Goal: Task Accomplishment & Management: Complete application form

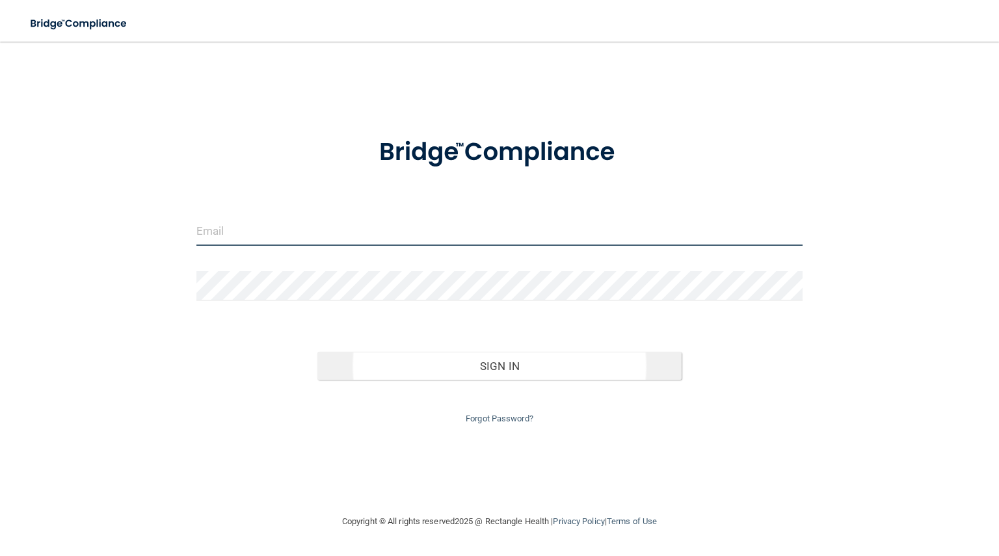
type input "[EMAIL_ADDRESS][DOMAIN_NAME]"
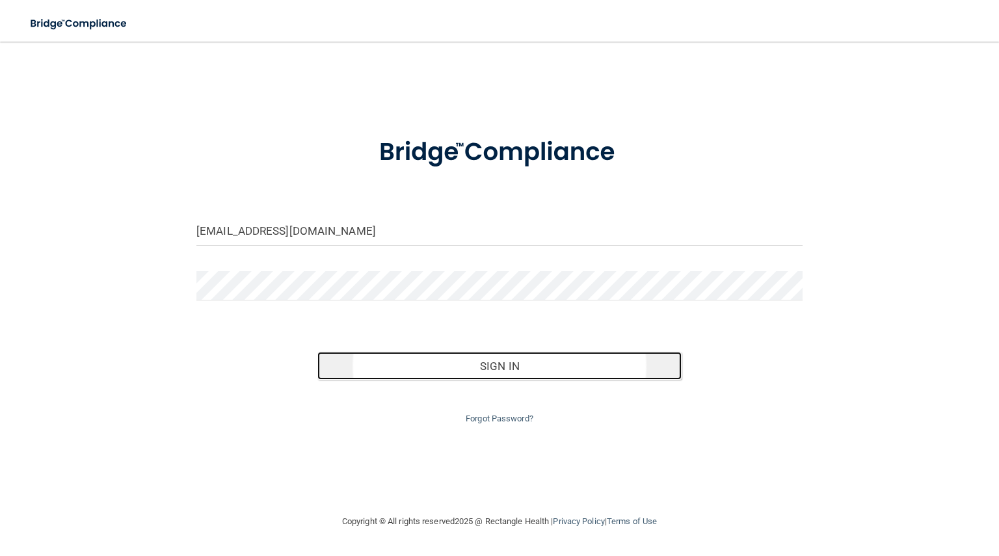
click at [533, 367] on button "Sign In" at bounding box center [499, 366] width 364 height 29
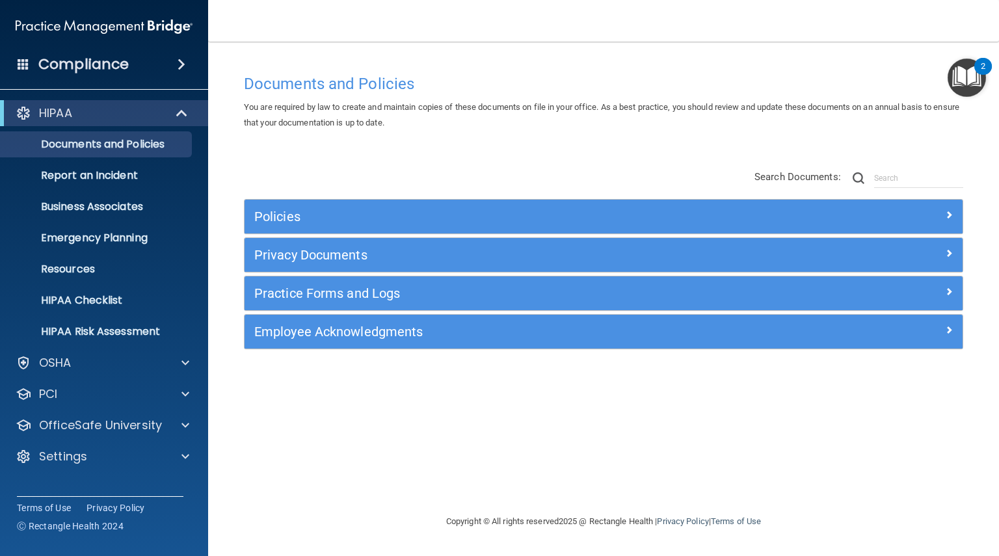
click at [178, 60] on span at bounding box center [182, 65] width 8 height 16
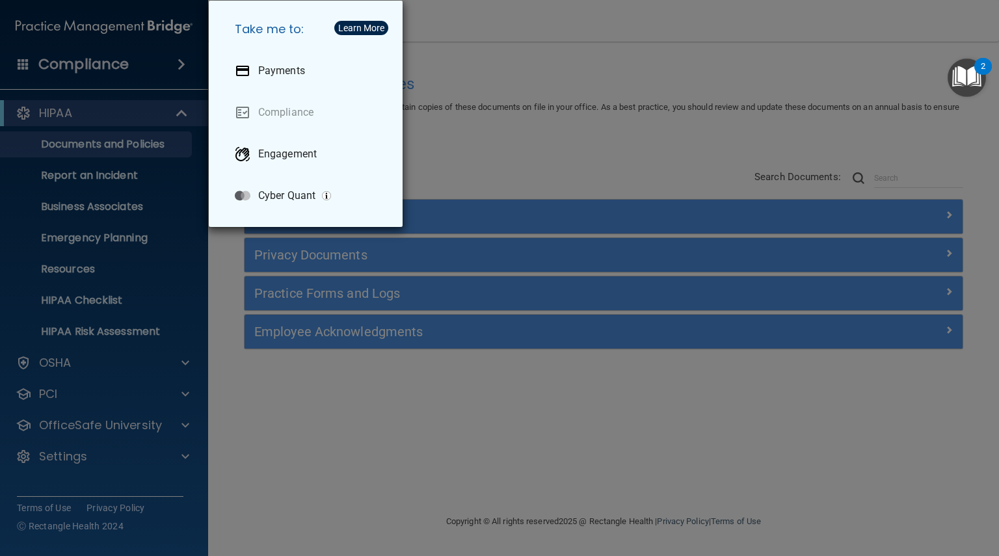
click at [234, 381] on div "Take me to: Payments Compliance Engagement Cyber Quant" at bounding box center [499, 278] width 999 height 556
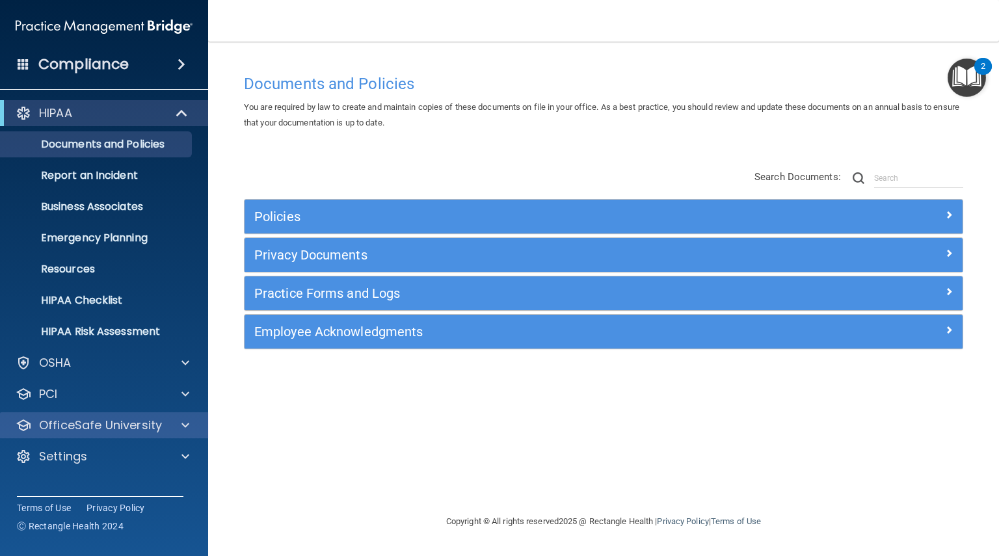
click at [177, 416] on div "OfficeSafe University" at bounding box center [104, 425] width 209 height 26
click at [185, 427] on span at bounding box center [185, 425] width 8 height 16
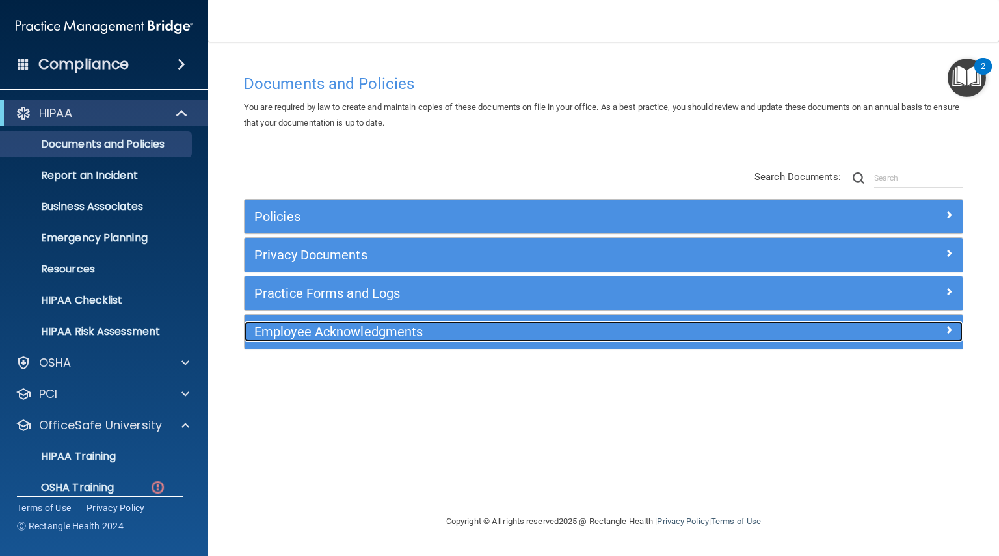
click at [949, 330] on span at bounding box center [949, 330] width 8 height 16
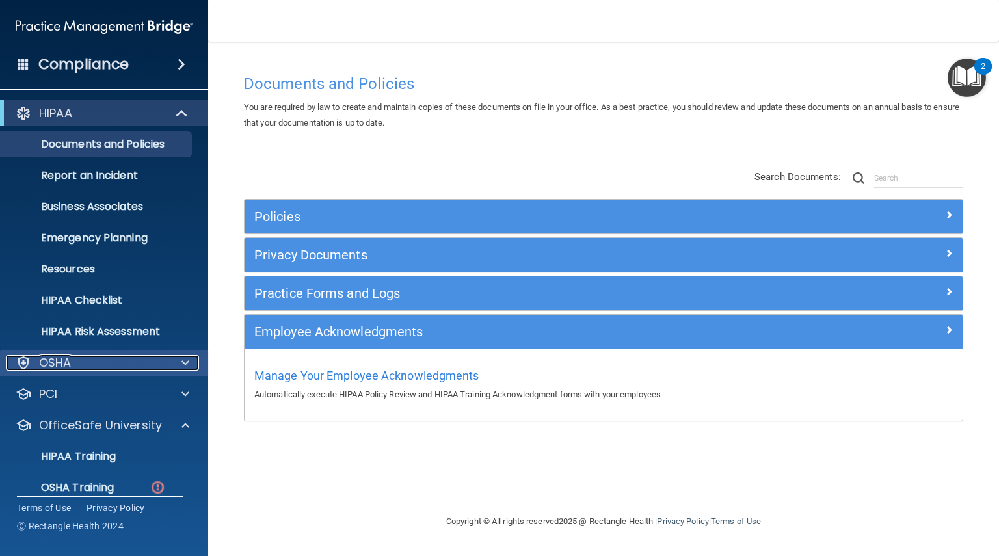
click at [183, 361] on span at bounding box center [185, 363] width 8 height 16
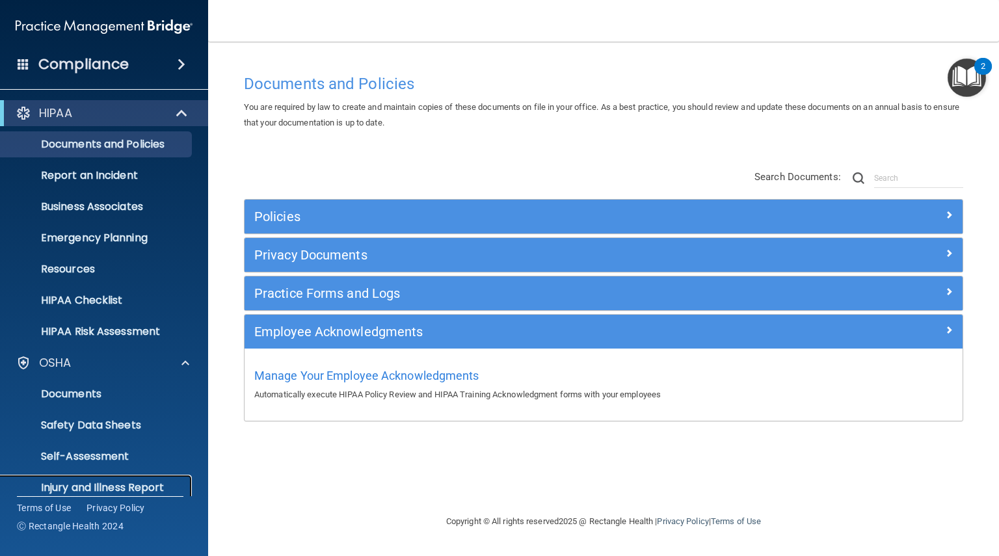
click at [142, 485] on p "Injury and Illness Report" at bounding box center [97, 487] width 178 height 13
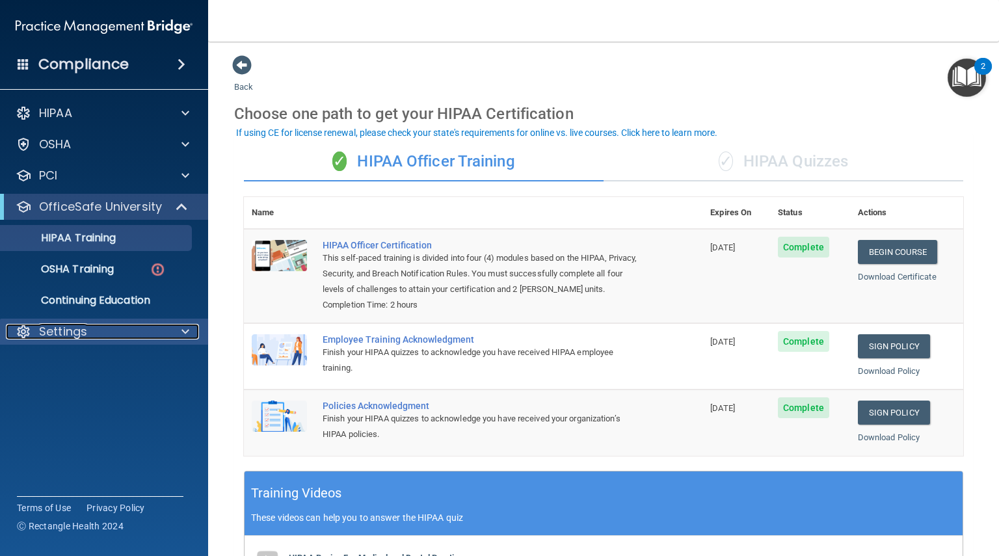
click at [178, 334] on div at bounding box center [183, 332] width 33 height 16
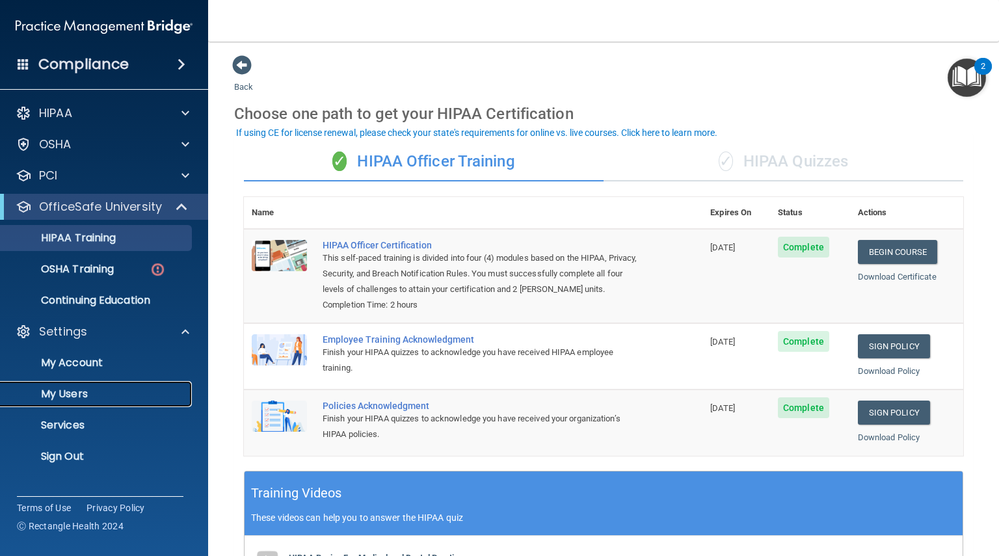
click at [69, 390] on p "My Users" at bounding box center [97, 394] width 178 height 13
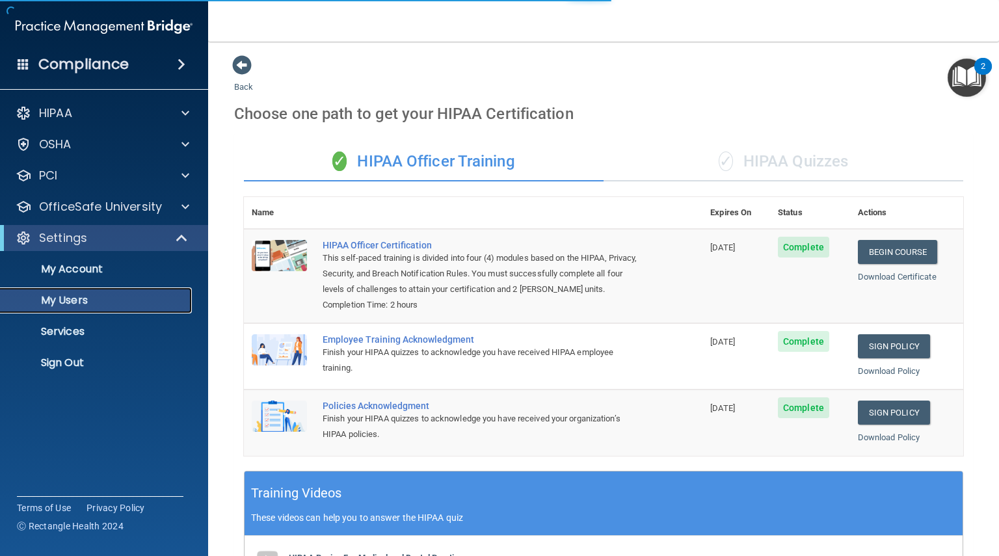
select select "20"
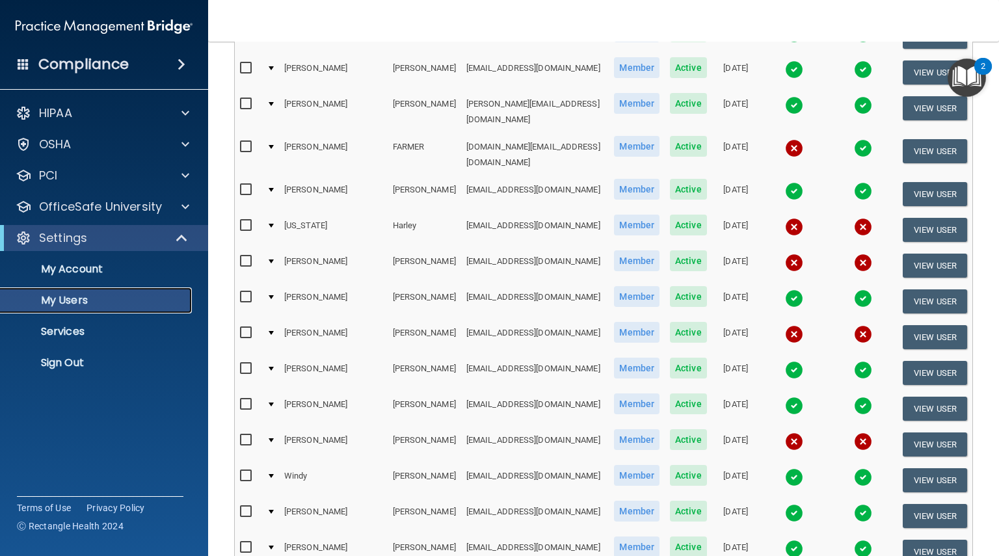
scroll to position [274, 0]
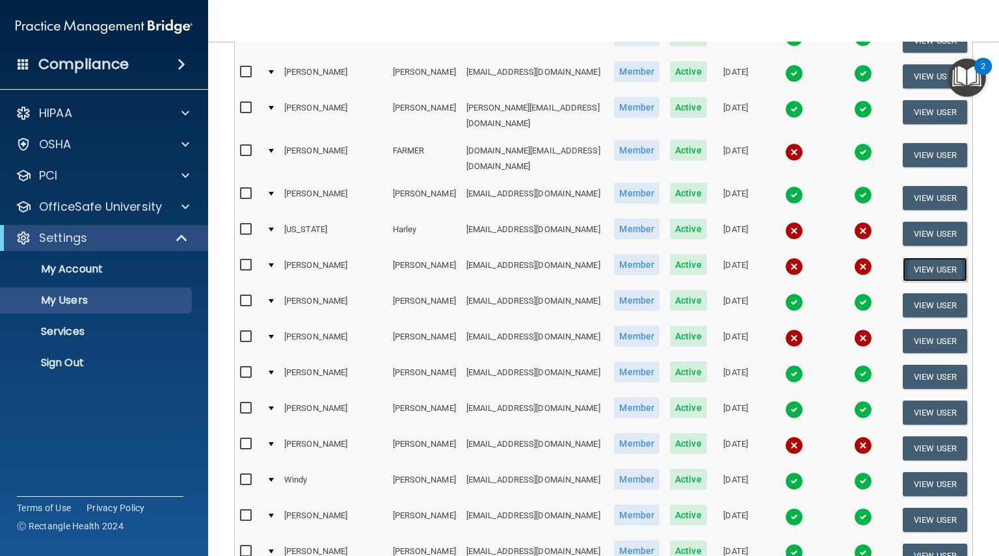
click at [923, 258] on button "View User" at bounding box center [935, 270] width 64 height 24
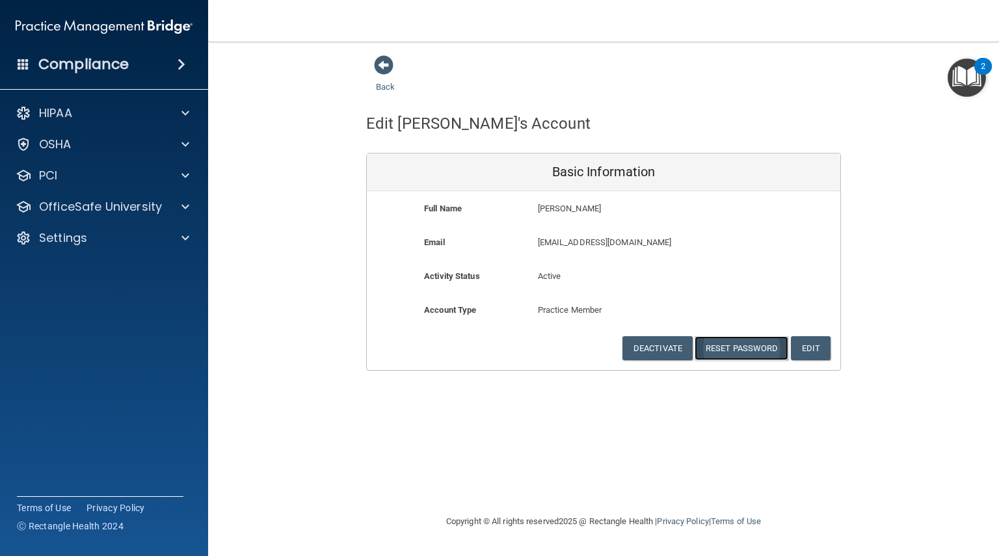
click at [732, 342] on button "Reset Password" at bounding box center [742, 348] width 94 height 24
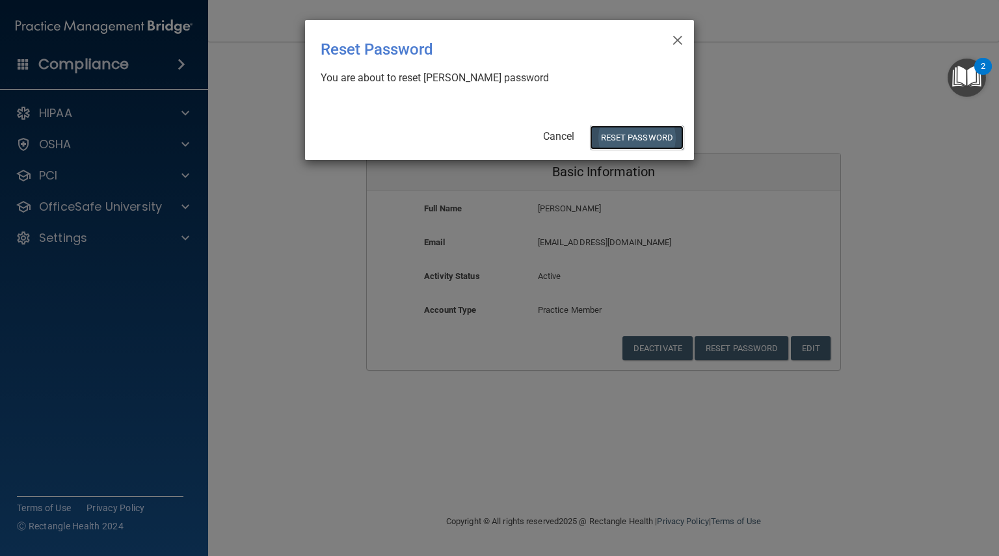
click at [650, 137] on button "Reset Password" at bounding box center [637, 138] width 94 height 24
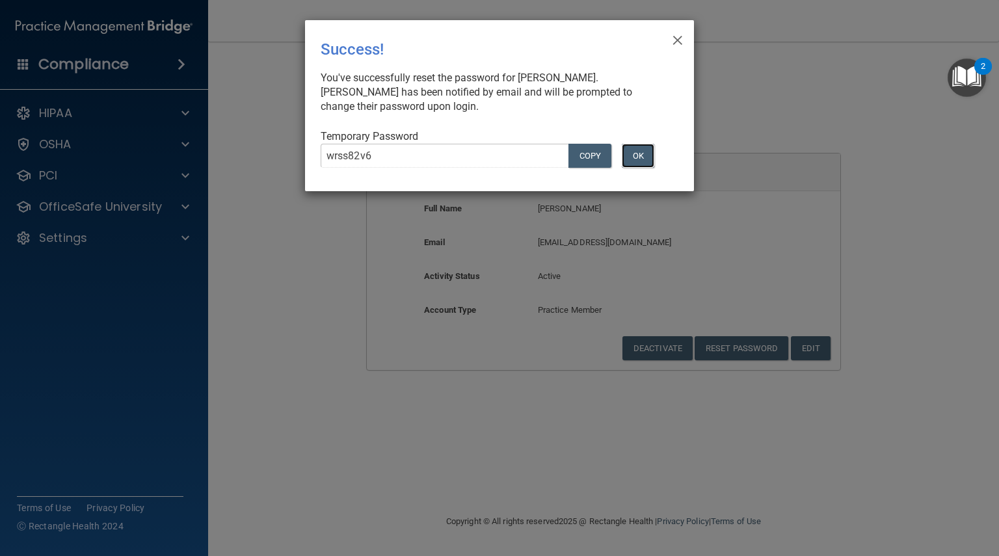
click at [640, 154] on button "OK" at bounding box center [638, 156] width 33 height 24
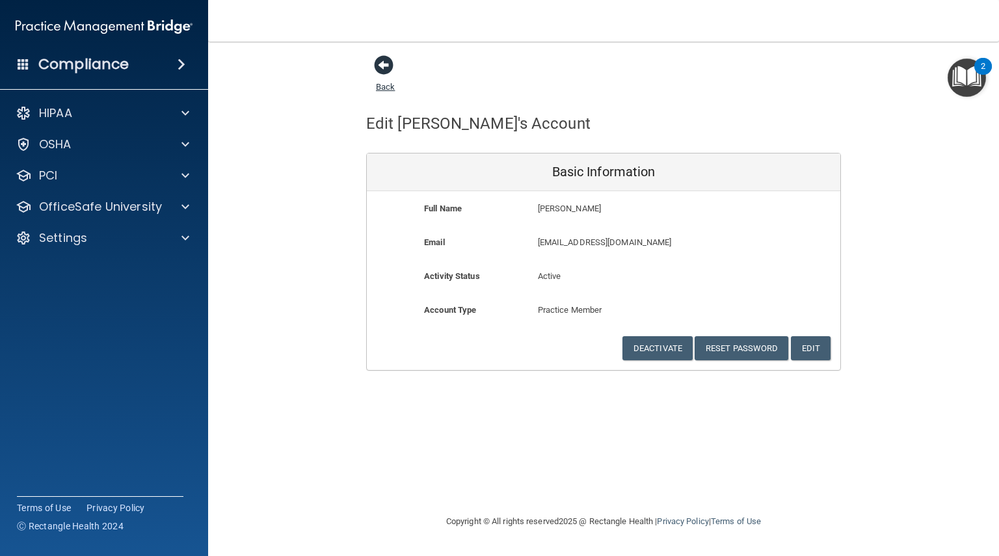
click at [382, 56] on span at bounding box center [384, 65] width 20 height 20
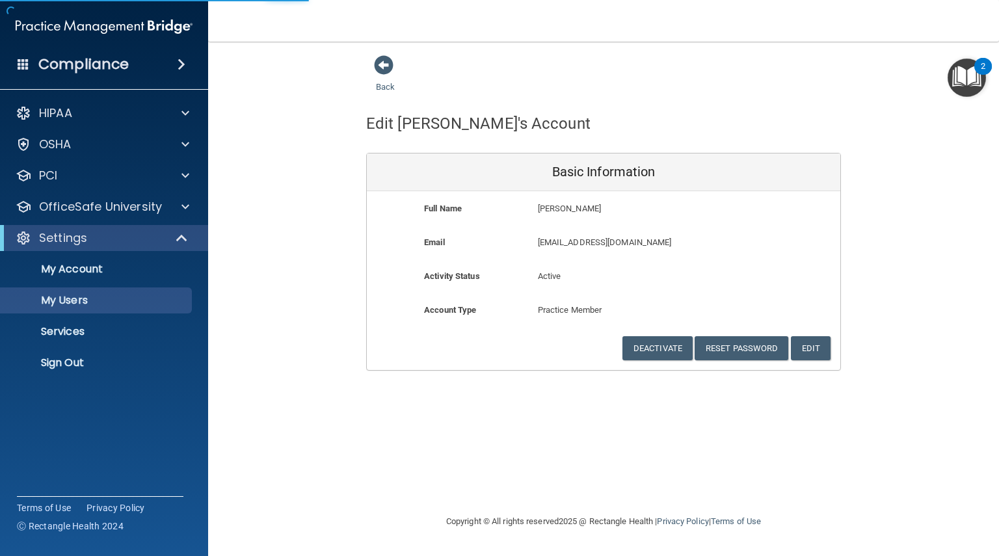
select select "20"
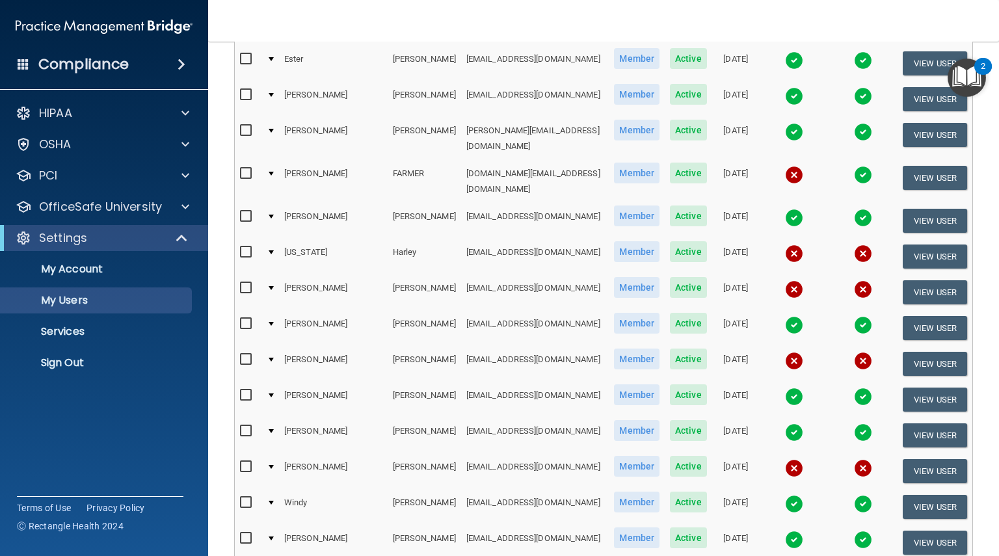
scroll to position [304, 0]
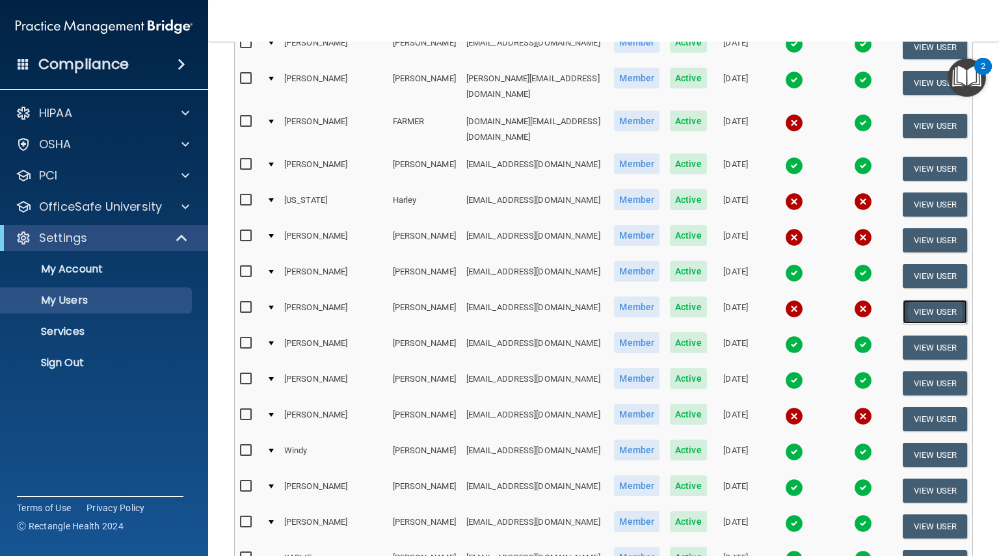
click at [927, 300] on button "View User" at bounding box center [935, 312] width 64 height 24
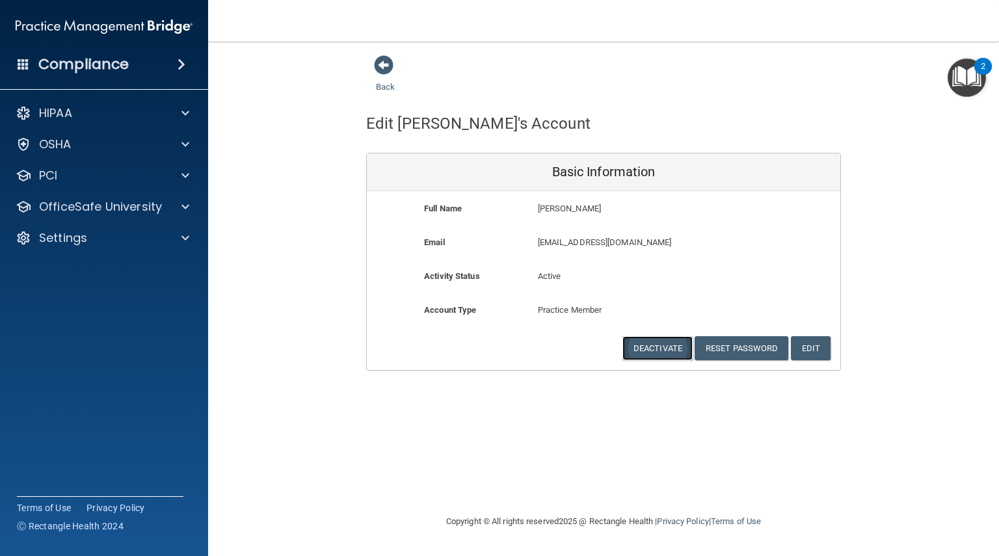
click at [656, 347] on button "Deactivate" at bounding box center [657, 348] width 70 height 24
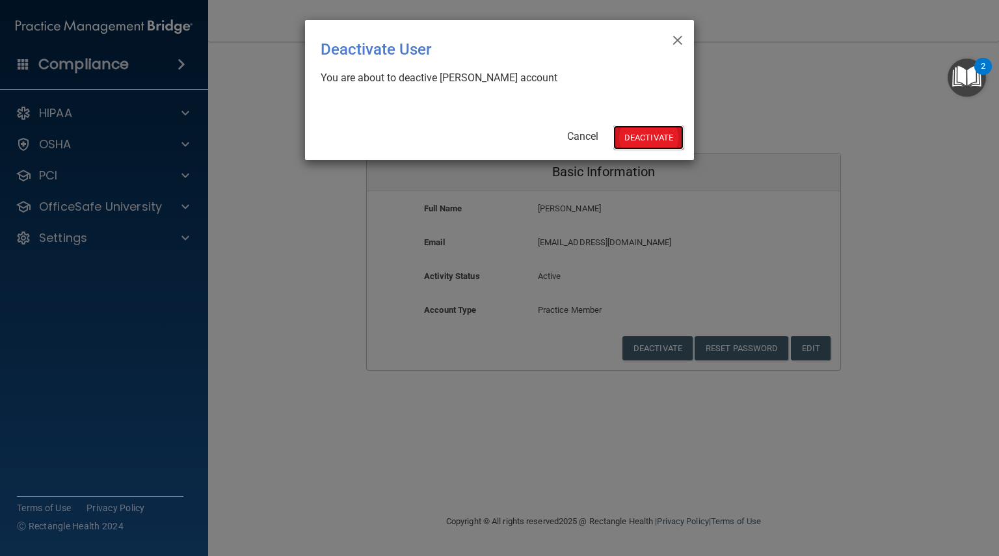
click at [651, 131] on button "Deactivate" at bounding box center [648, 138] width 70 height 24
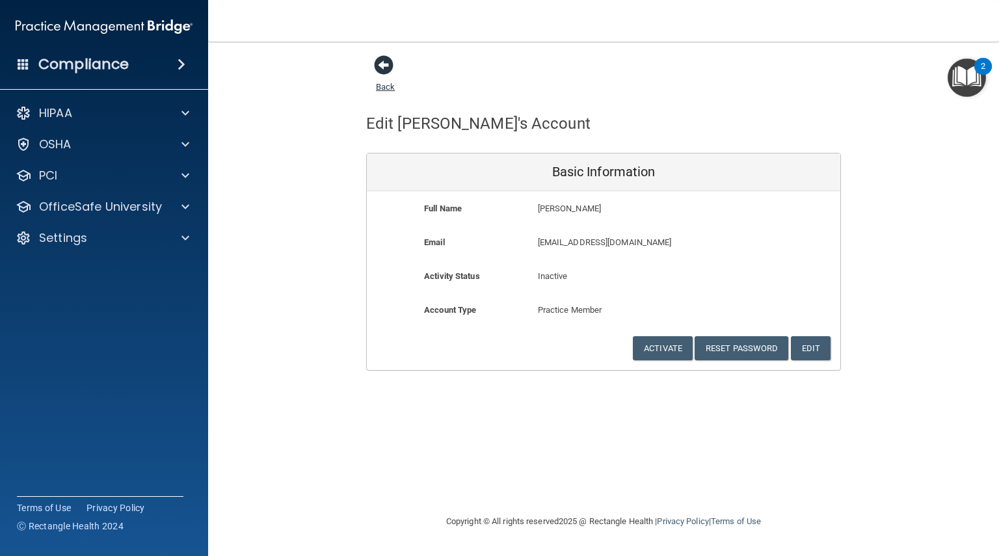
click at [384, 68] on span at bounding box center [384, 65] width 20 height 20
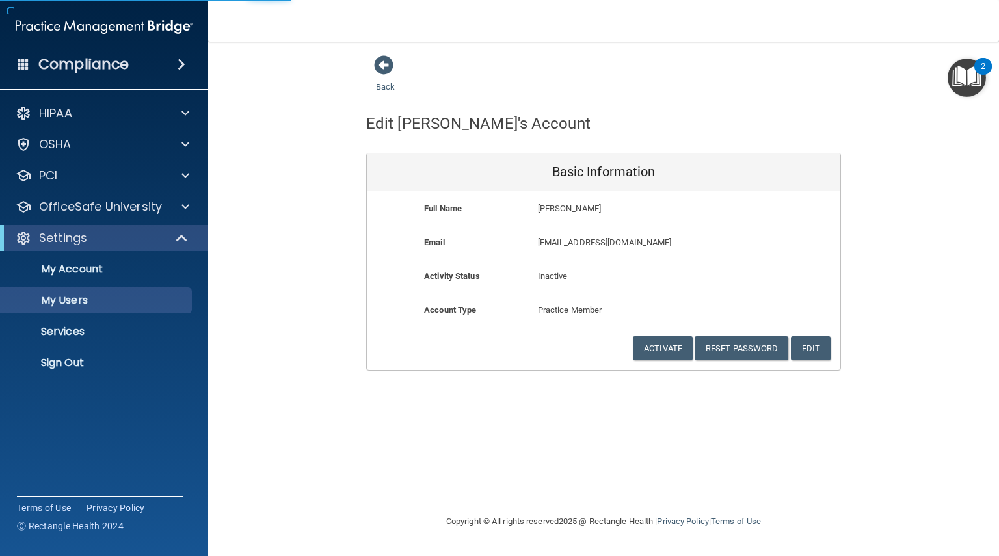
select select "20"
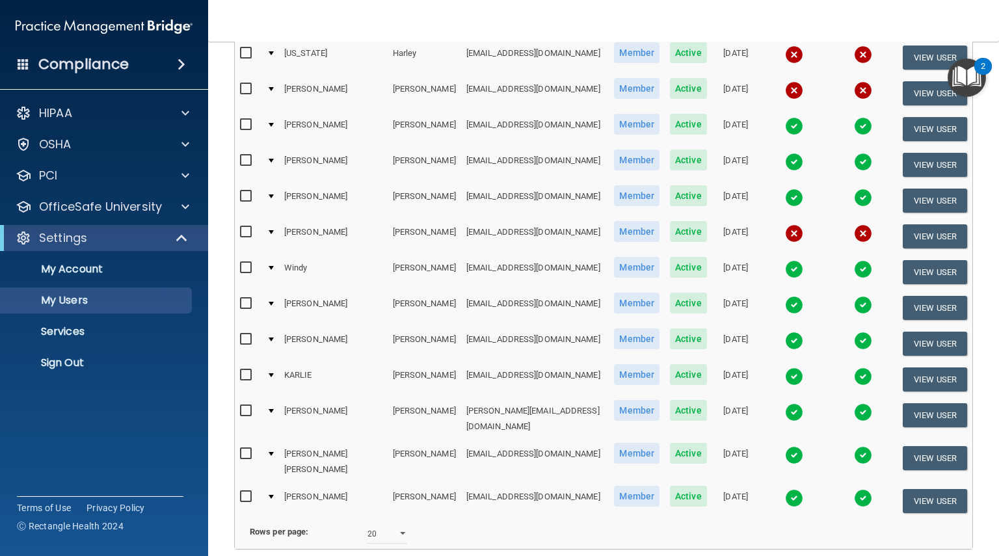
scroll to position [536, 0]
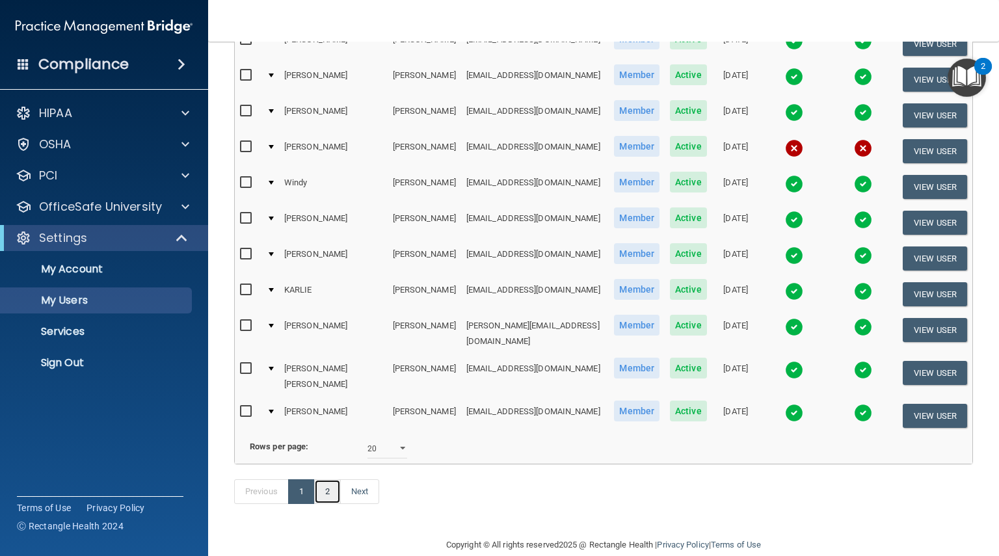
click at [326, 479] on link "2" at bounding box center [327, 491] width 27 height 25
select select "20"
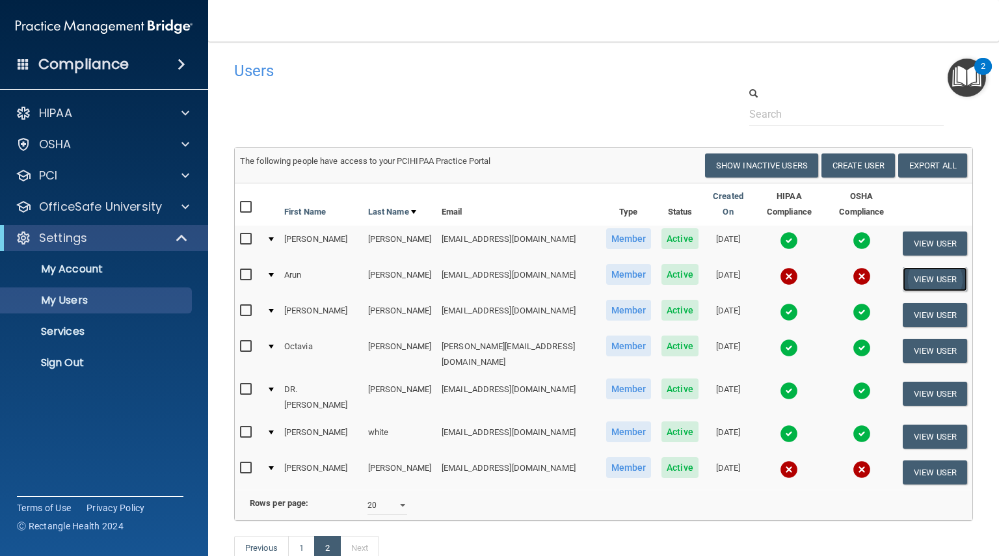
click at [920, 271] on button "View User" at bounding box center [935, 279] width 64 height 24
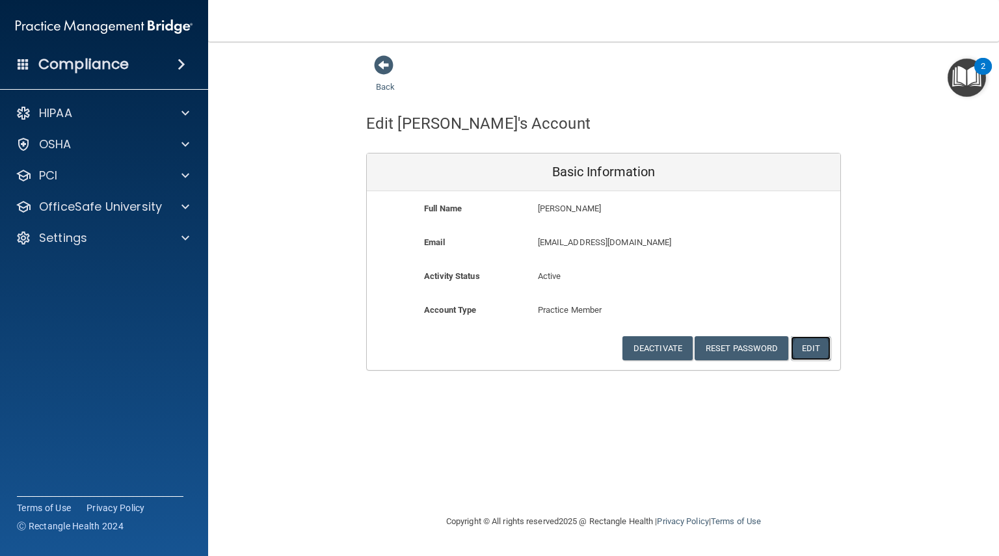
click at [818, 343] on button "Edit" at bounding box center [811, 348] width 40 height 24
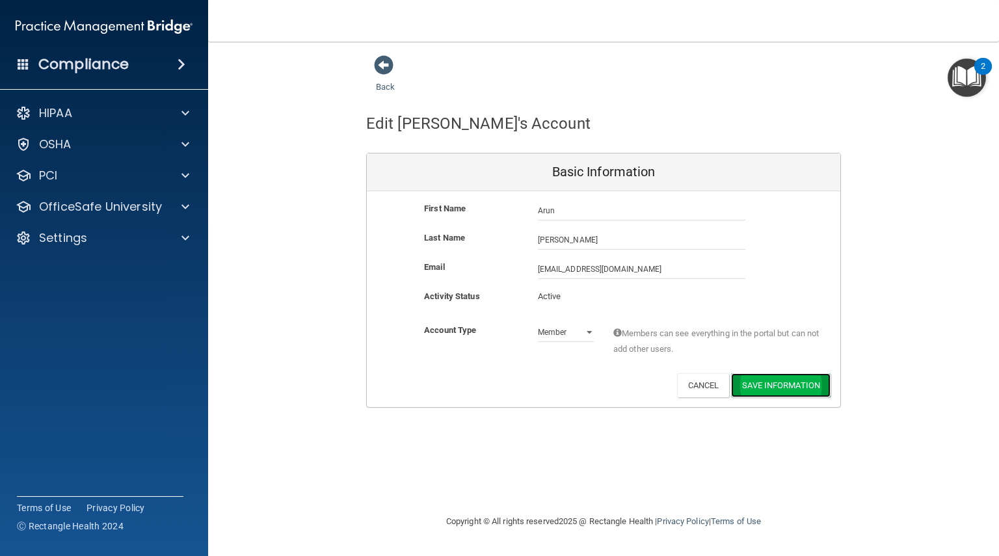
click at [745, 393] on button "Save Information" at bounding box center [780, 385] width 99 height 24
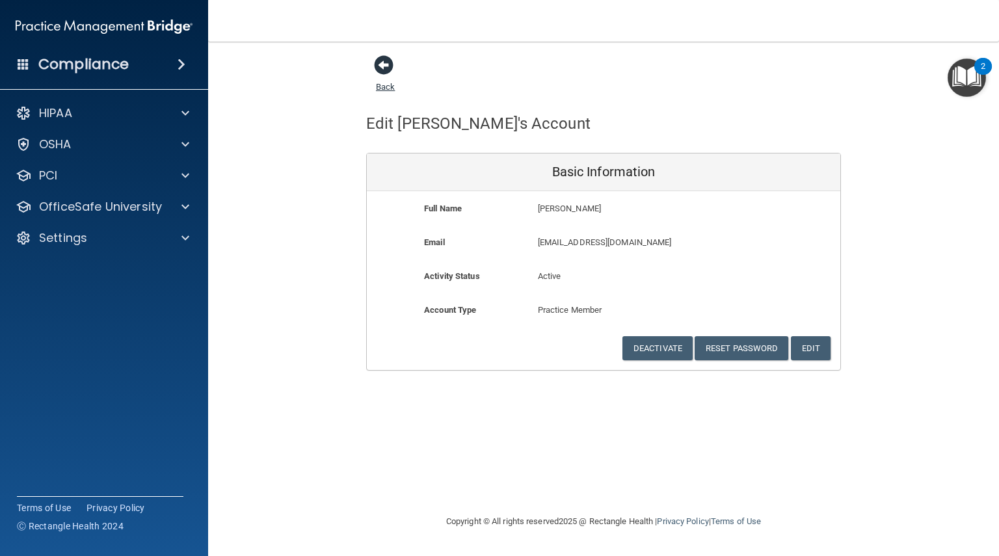
click at [388, 60] on span at bounding box center [384, 65] width 20 height 20
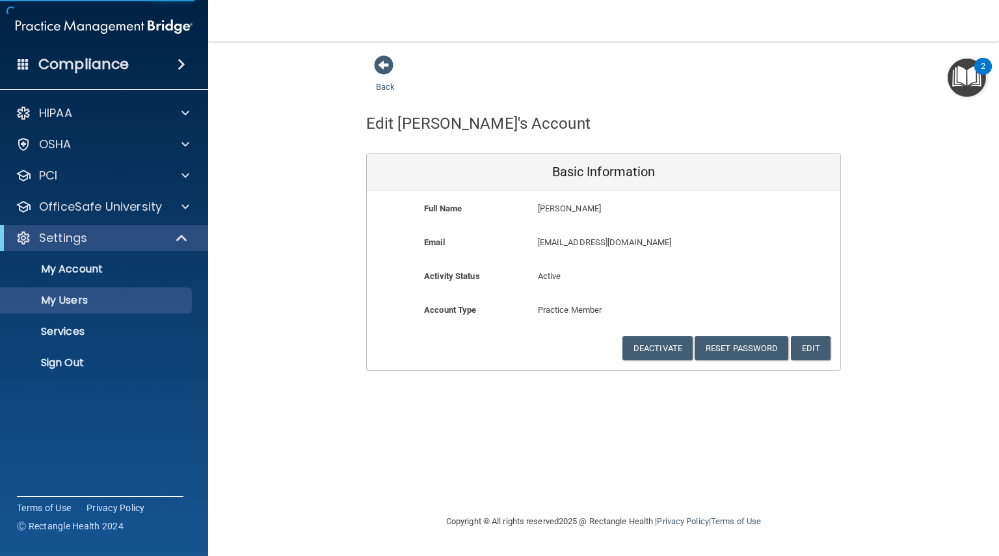
select select "20"
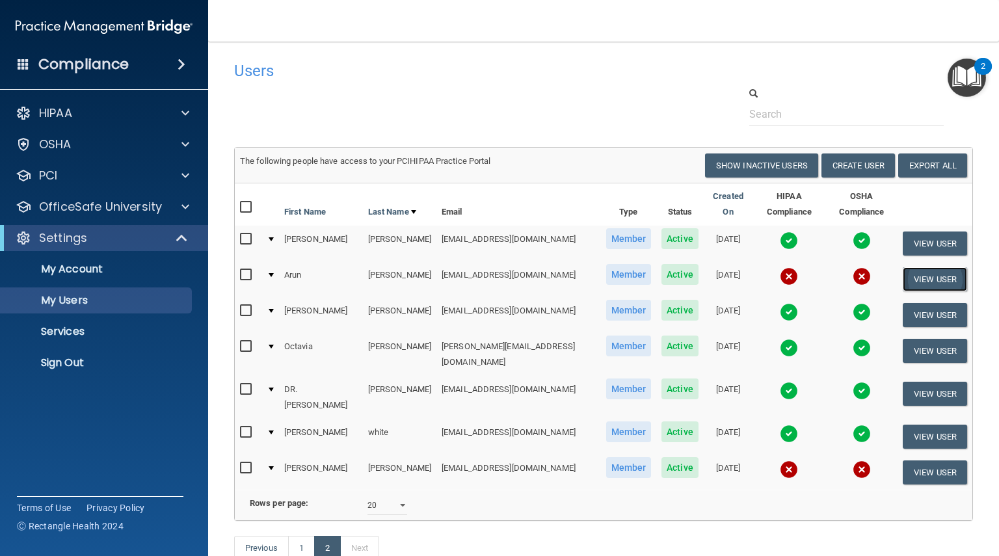
click at [929, 267] on button "View User" at bounding box center [935, 279] width 64 height 24
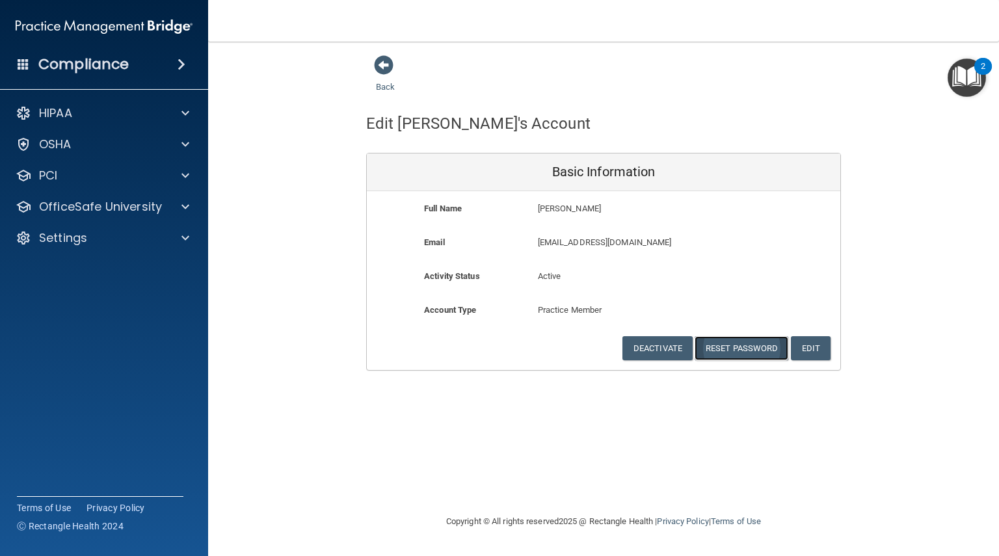
click at [742, 343] on button "Reset Password" at bounding box center [742, 348] width 94 height 24
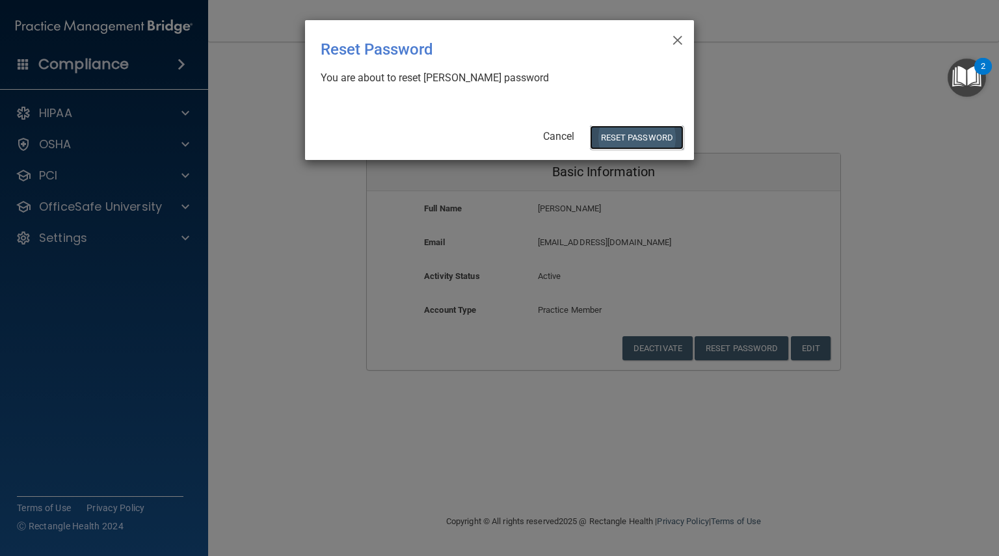
click at [637, 131] on button "Reset Password" at bounding box center [637, 138] width 94 height 24
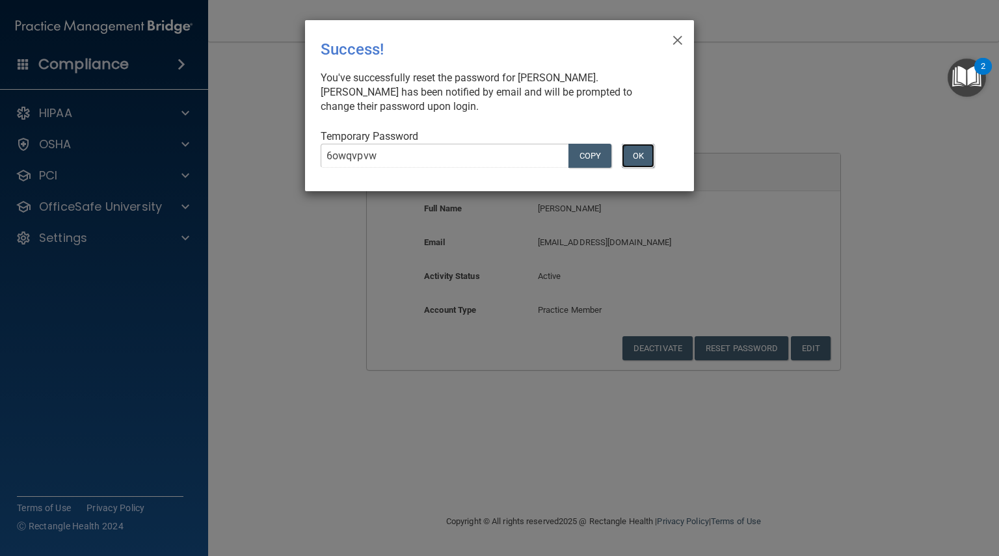
click at [634, 154] on button "OK" at bounding box center [638, 156] width 33 height 24
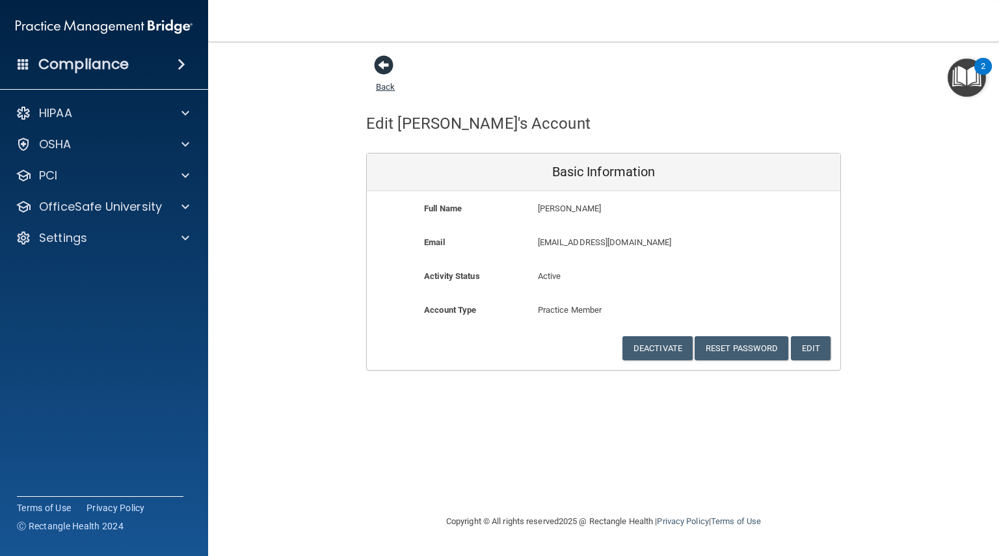
click at [382, 56] on span at bounding box center [384, 65] width 20 height 20
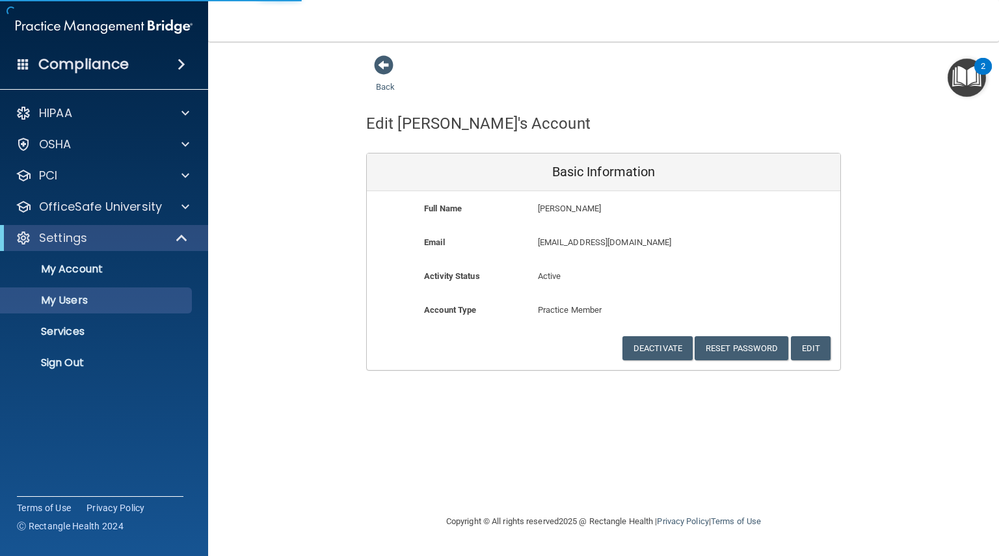
select select "20"
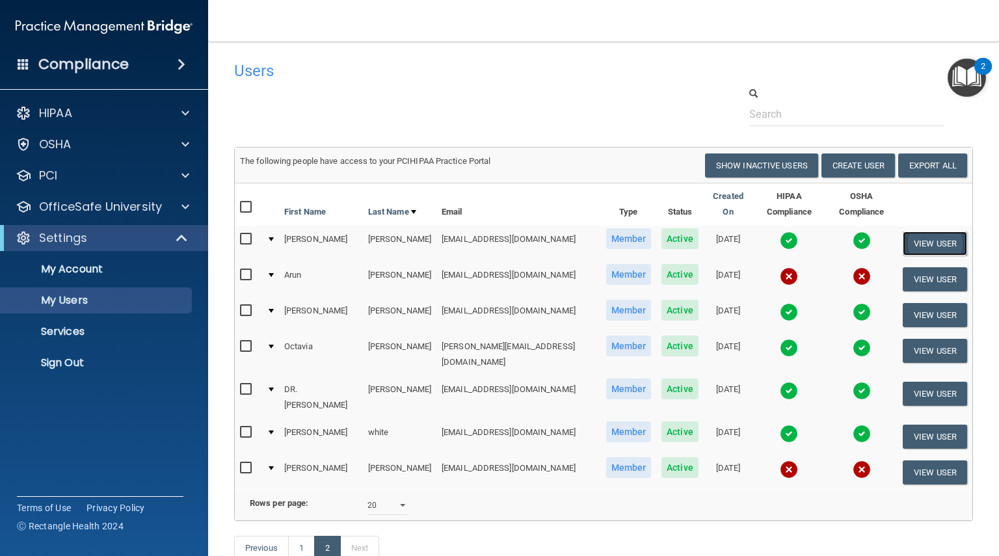
click at [916, 232] on button "View User" at bounding box center [935, 244] width 64 height 24
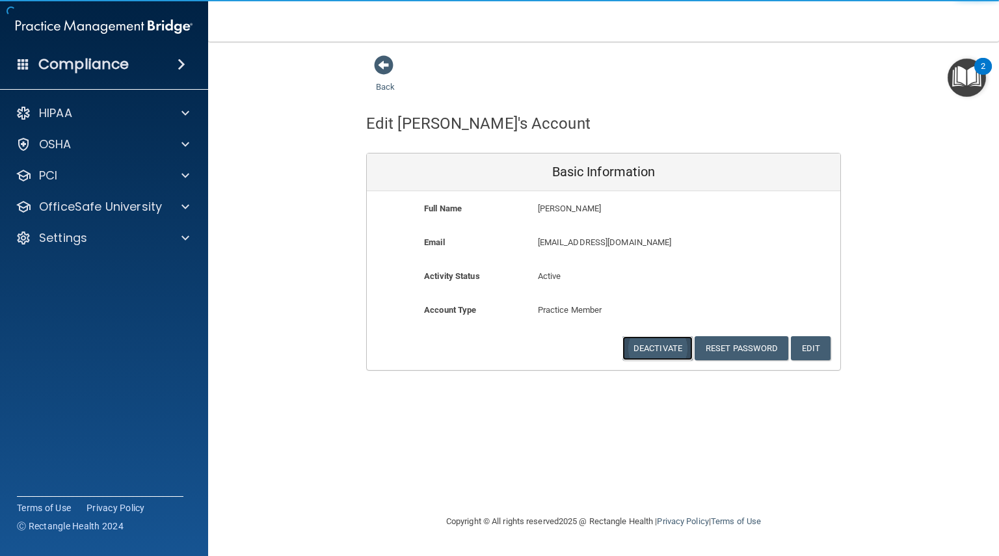
click at [662, 353] on button "Deactivate" at bounding box center [657, 348] width 70 height 24
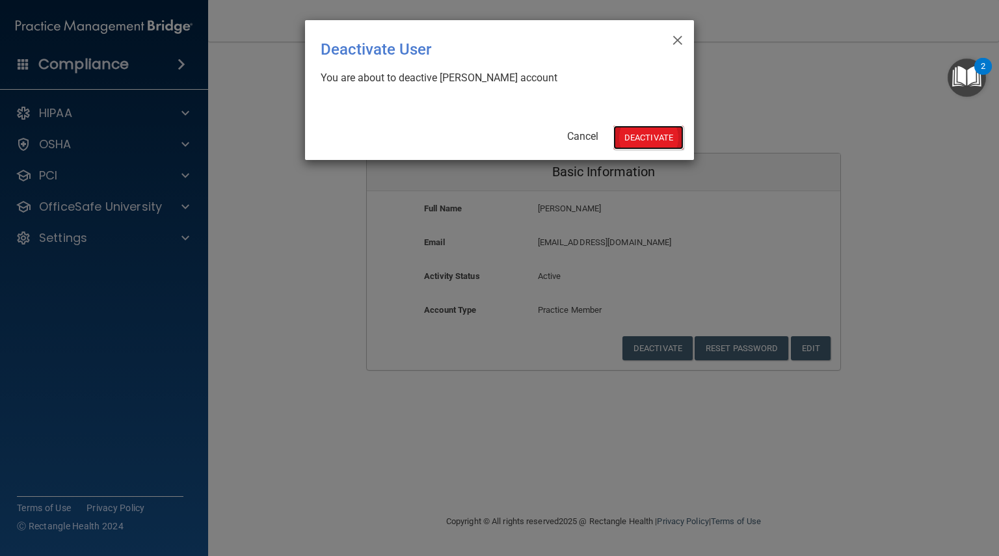
click at [650, 140] on button "Deactivate" at bounding box center [648, 138] width 70 height 24
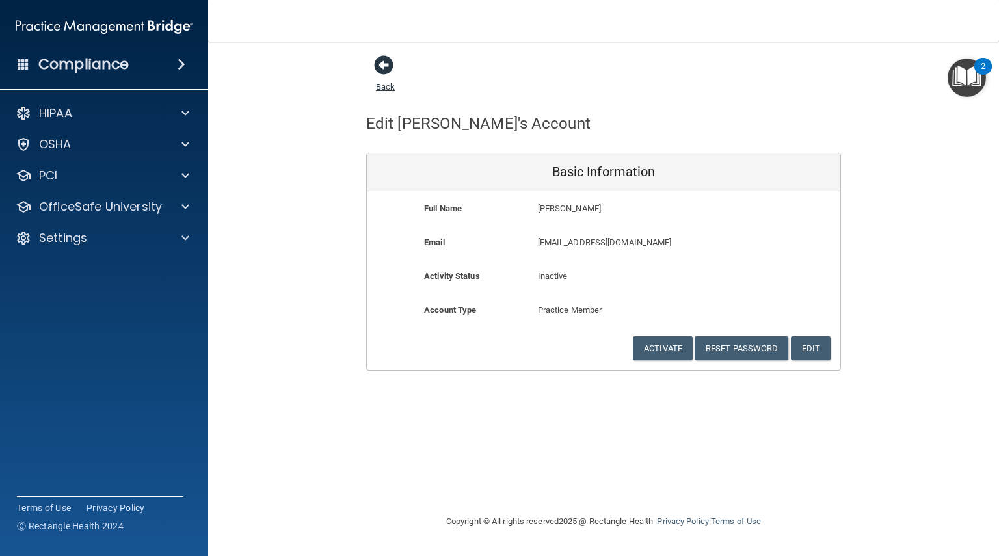
click at [380, 60] on span at bounding box center [384, 65] width 20 height 20
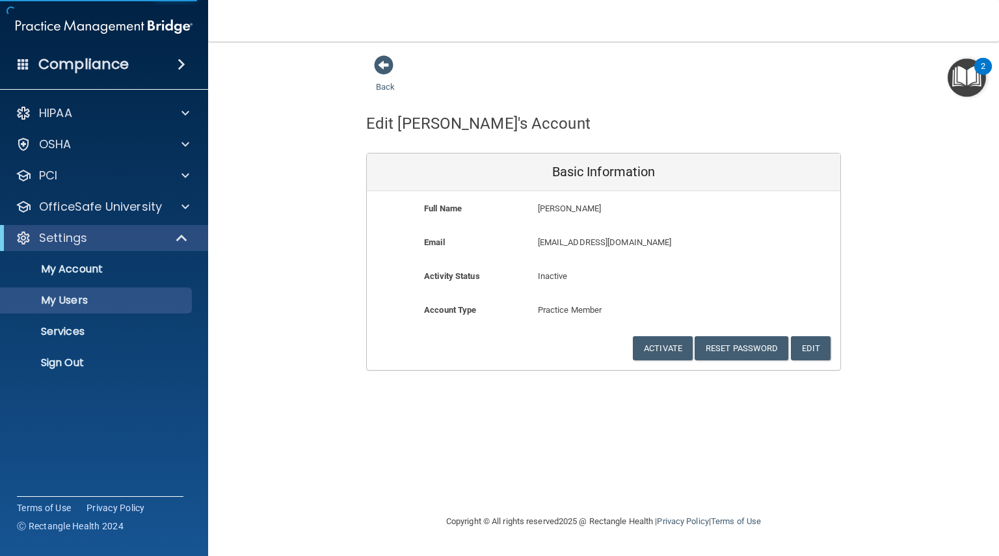
select select "20"
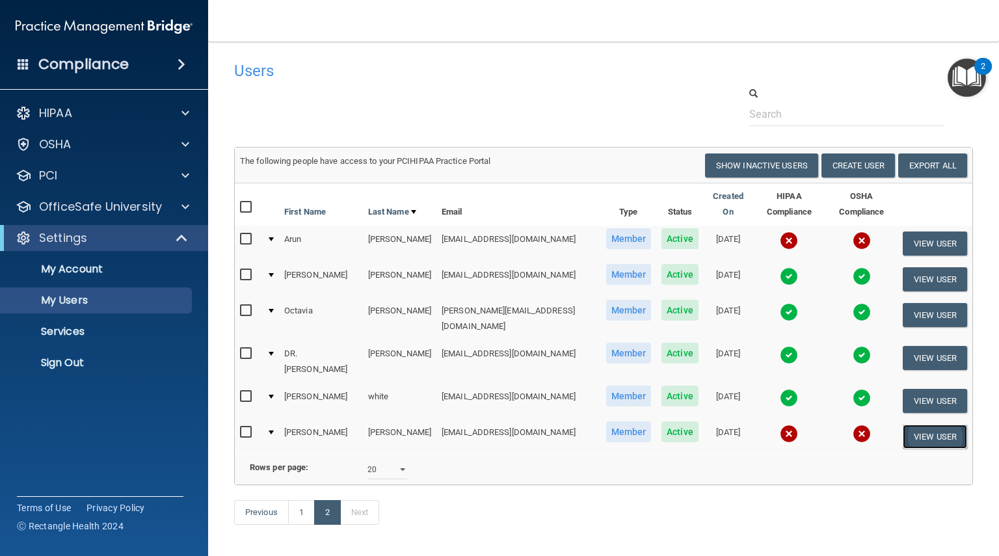
click at [919, 425] on button "View User" at bounding box center [935, 437] width 64 height 24
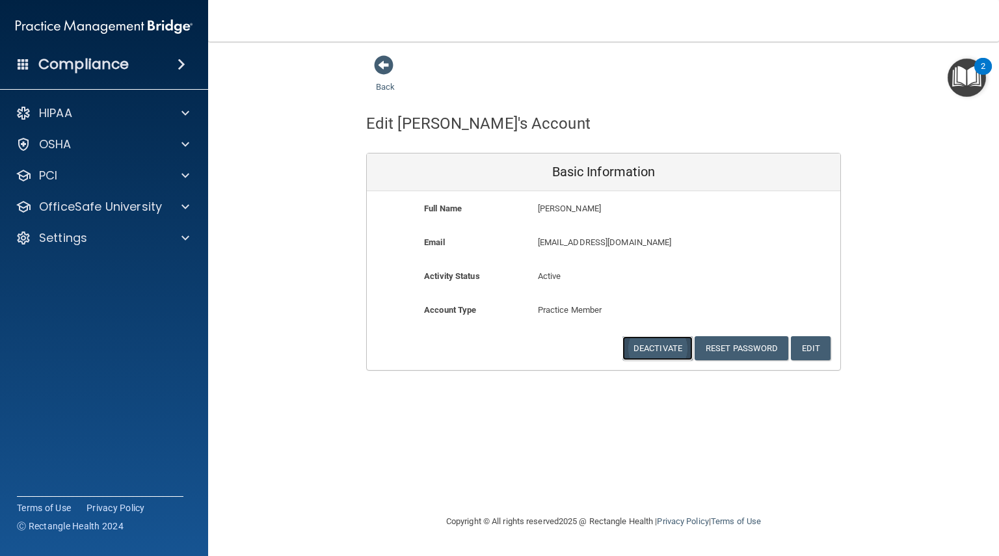
click at [648, 350] on button "Deactivate" at bounding box center [657, 348] width 70 height 24
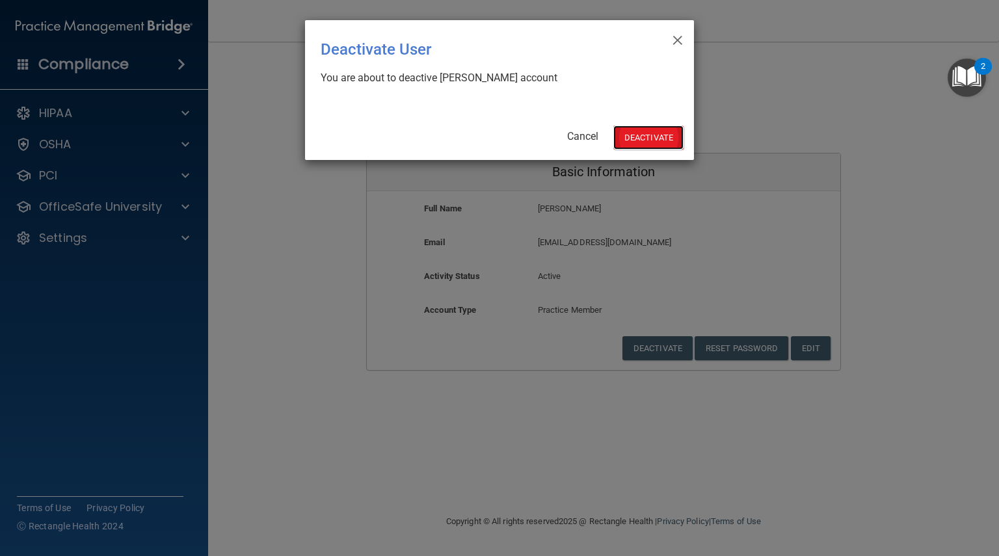
click at [635, 131] on button "Deactivate" at bounding box center [648, 138] width 70 height 24
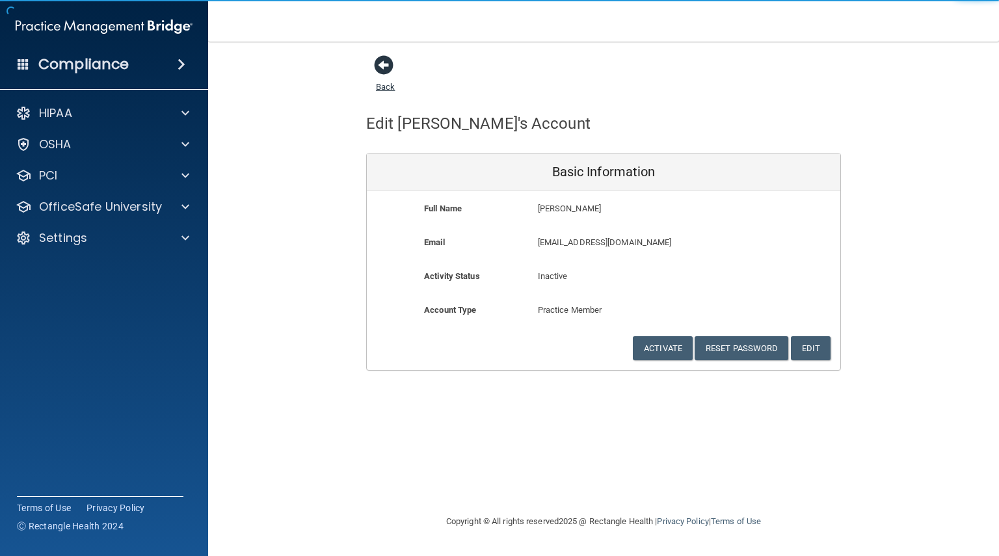
click at [384, 61] on span at bounding box center [384, 65] width 20 height 20
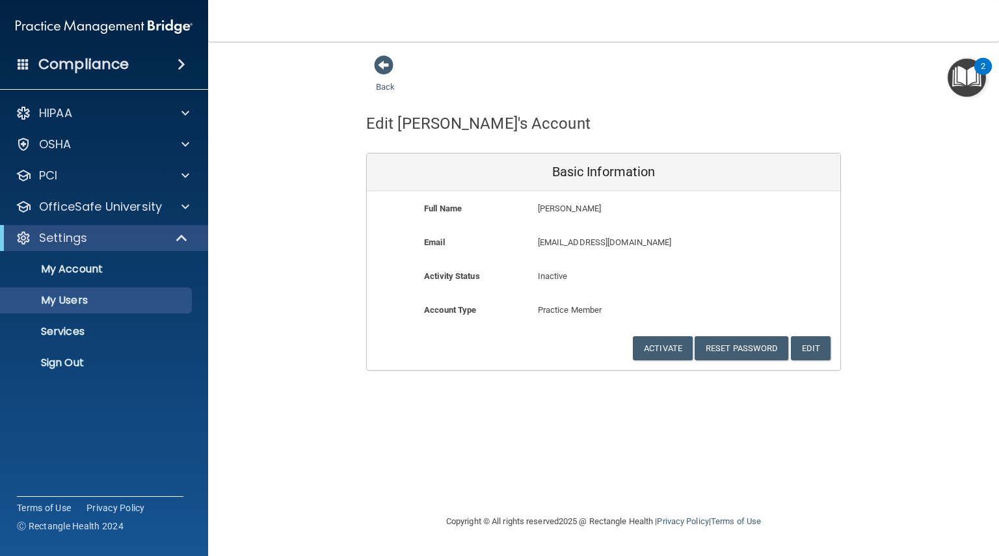
select select "20"
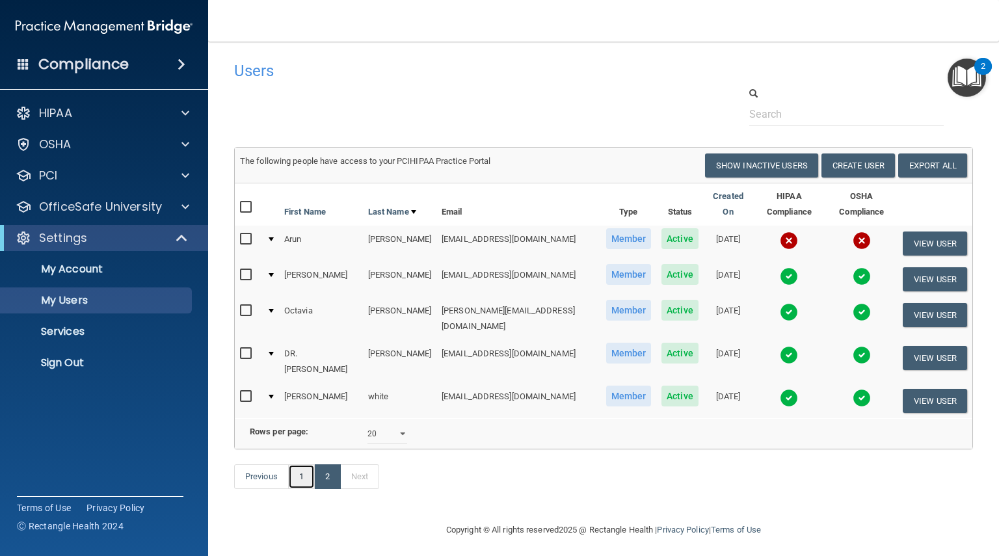
click at [298, 473] on link "1" at bounding box center [301, 476] width 27 height 25
select select "20"
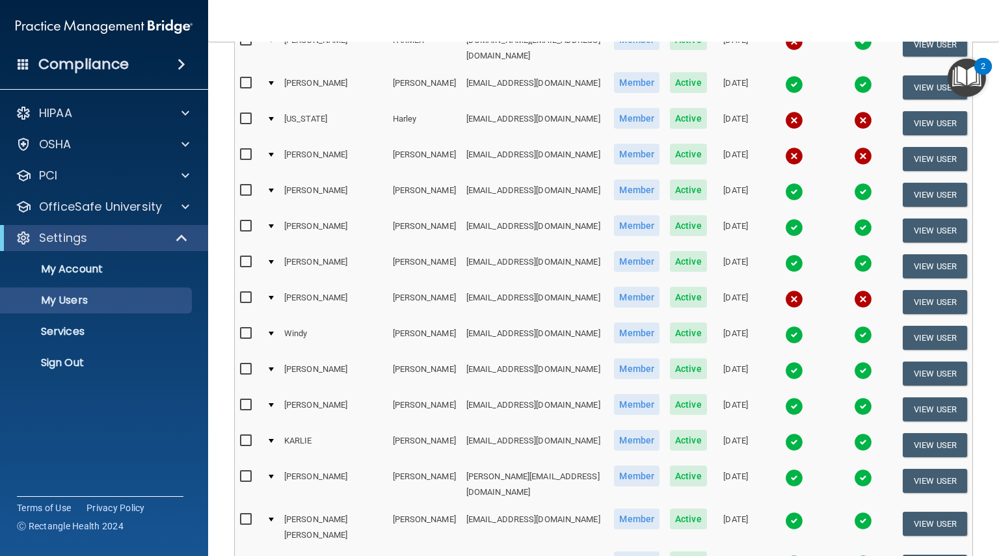
scroll to position [387, 0]
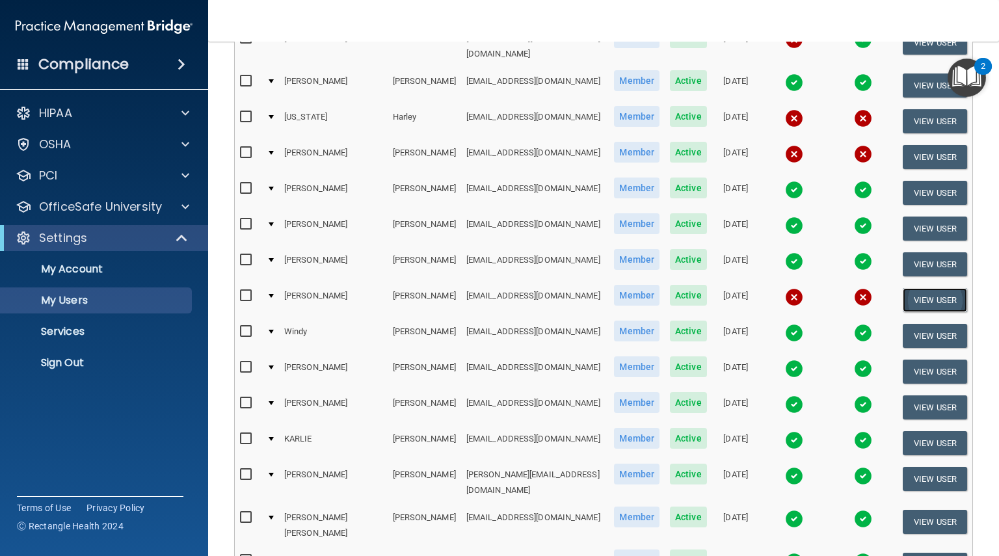
click at [926, 288] on button "View User" at bounding box center [935, 300] width 64 height 24
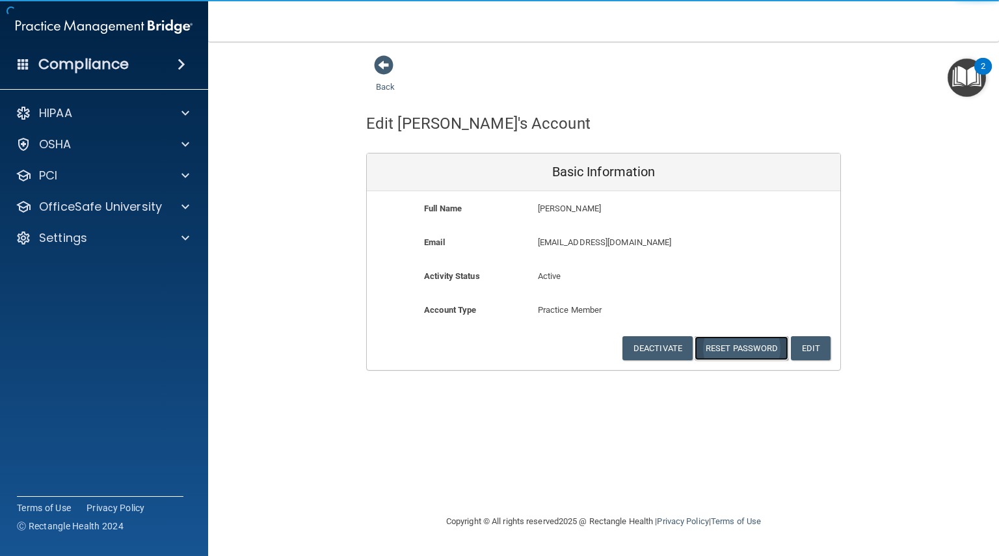
click at [739, 345] on button "Reset Password" at bounding box center [742, 348] width 94 height 24
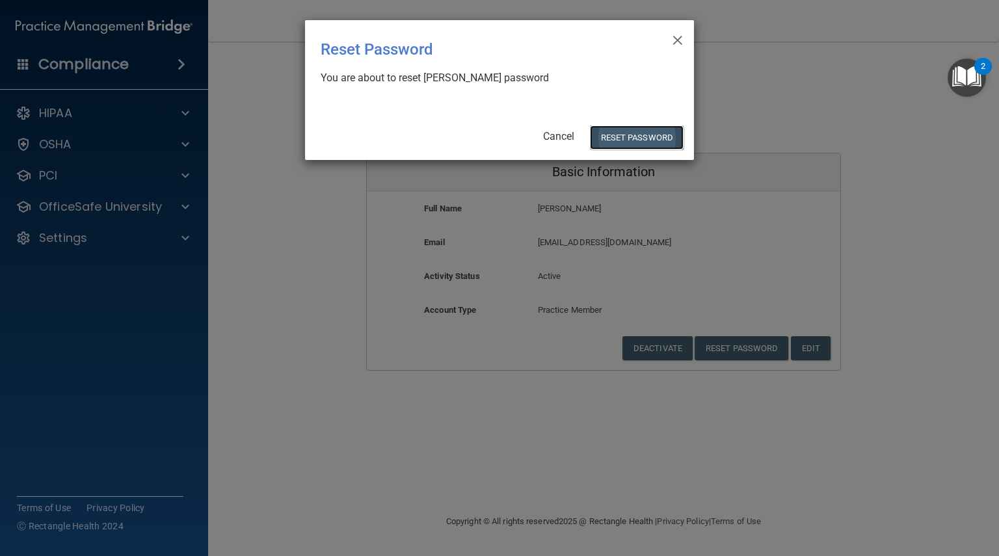
click at [649, 139] on button "Reset Password" at bounding box center [637, 138] width 94 height 24
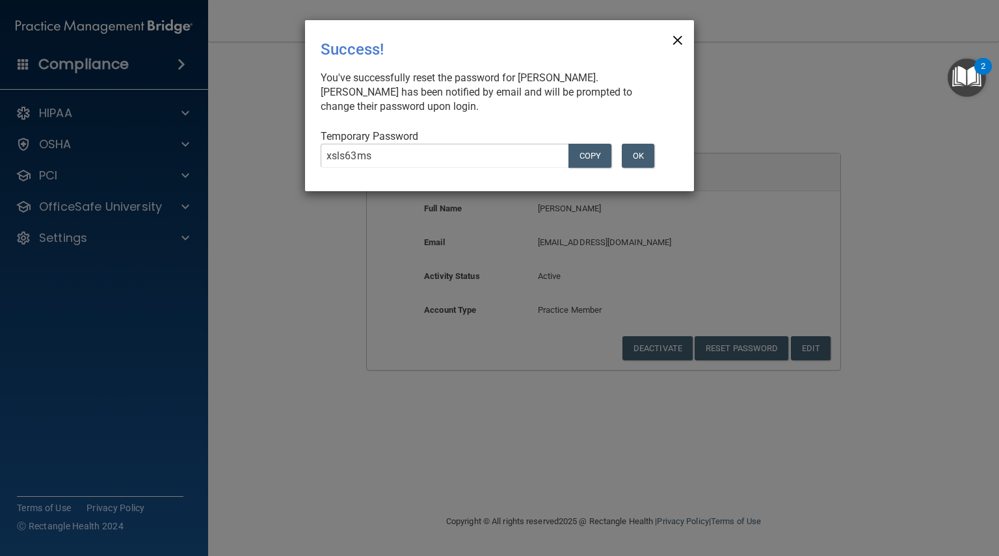
click at [676, 38] on span "×" at bounding box center [678, 38] width 12 height 26
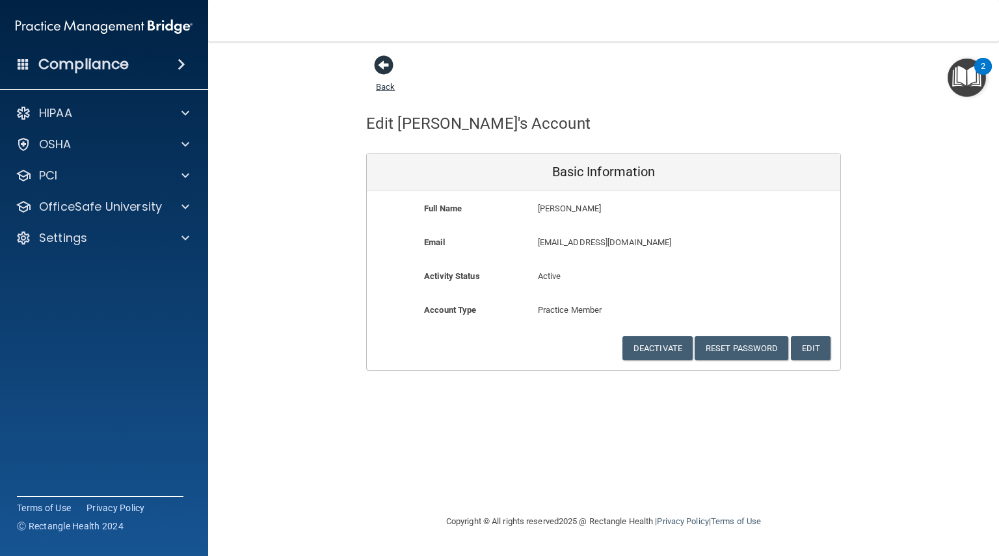
click at [382, 62] on span at bounding box center [384, 65] width 20 height 20
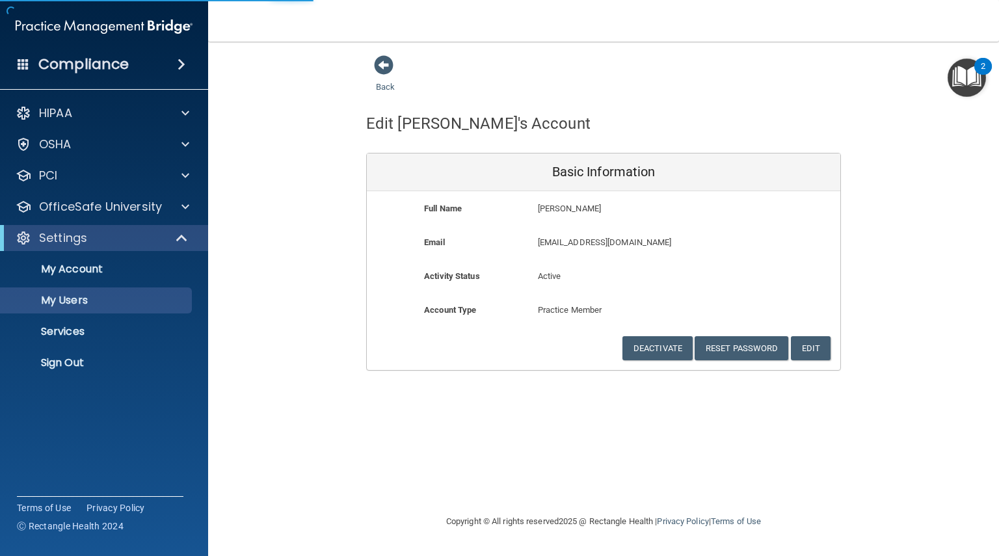
select select "20"
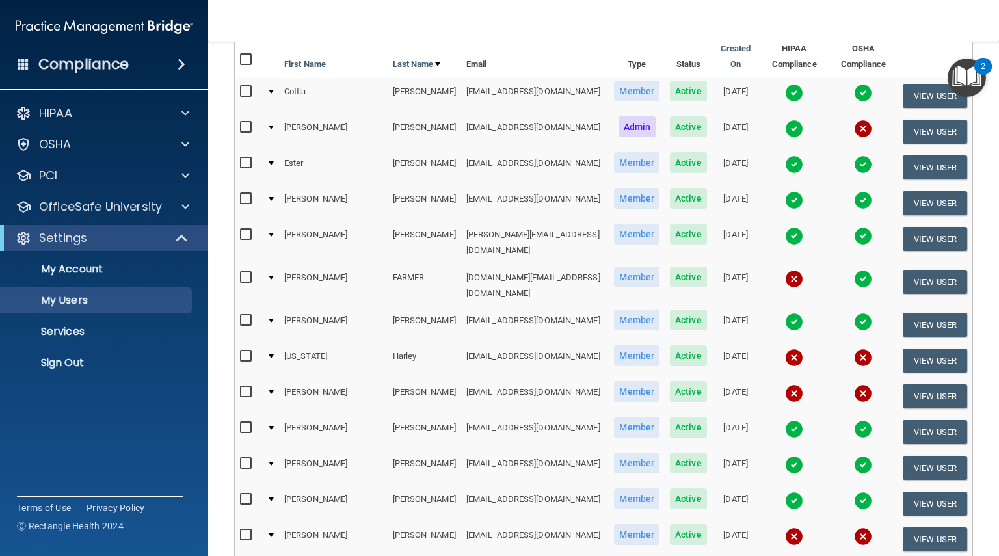
scroll to position [200, 0]
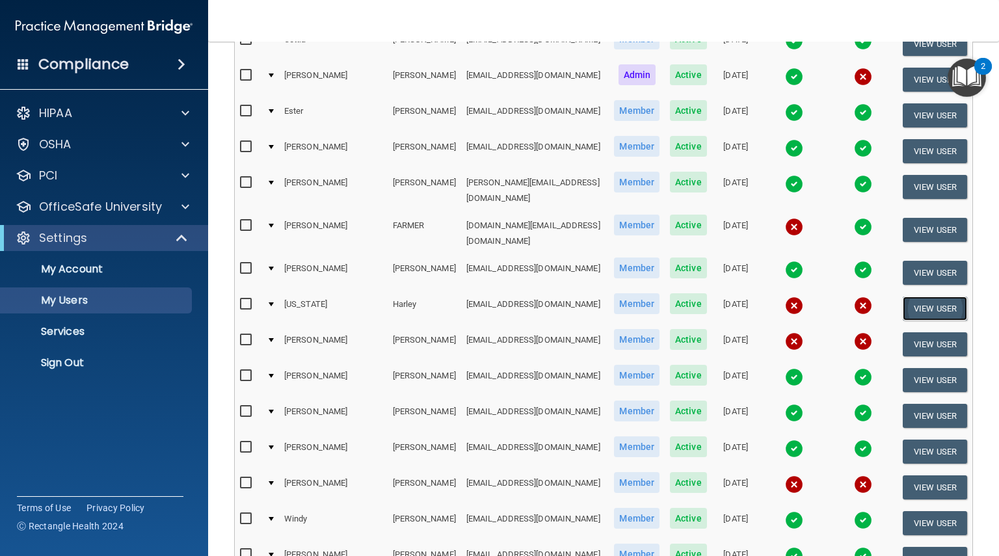
click at [910, 297] on button "View User" at bounding box center [935, 309] width 64 height 24
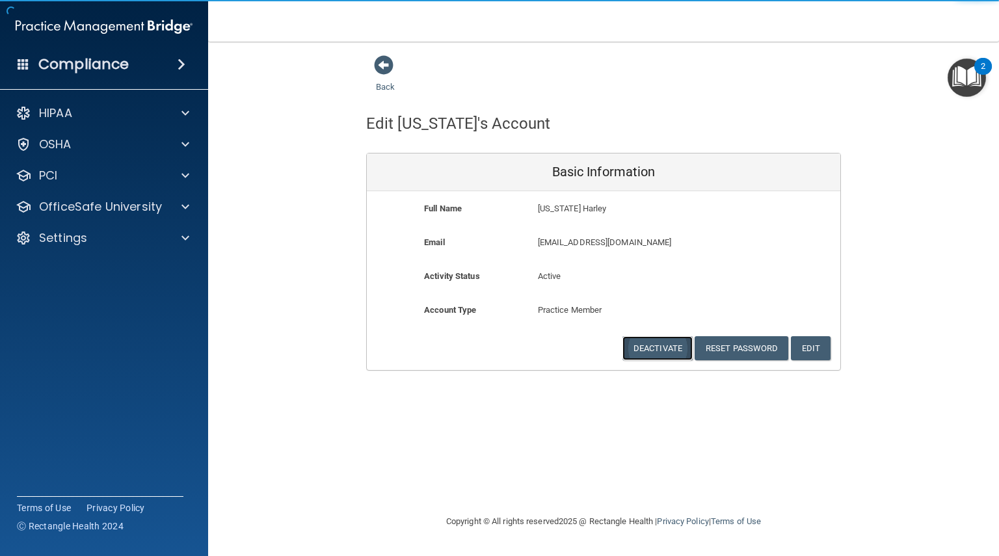
click at [660, 350] on button "Deactivate" at bounding box center [657, 348] width 70 height 24
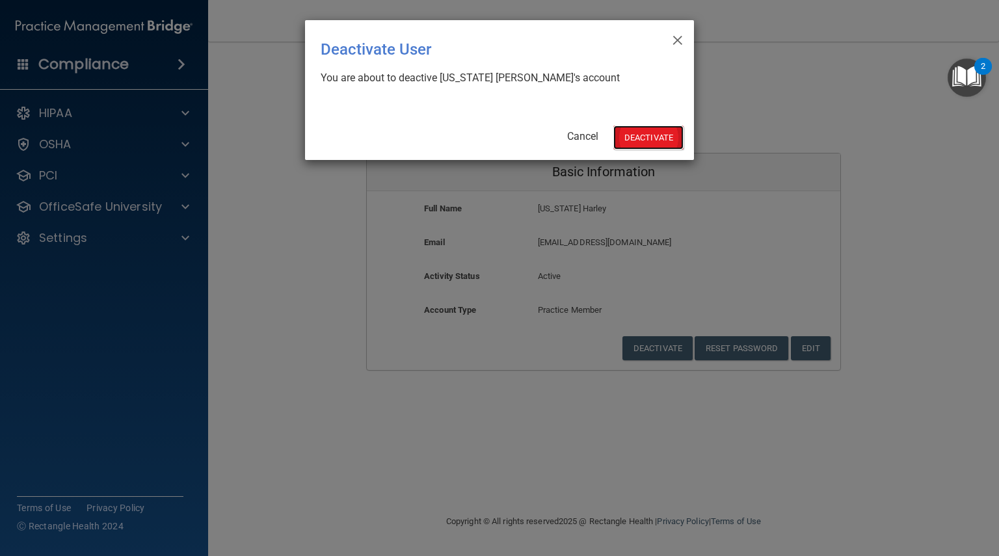
click at [635, 137] on button "Deactivate" at bounding box center [648, 138] width 70 height 24
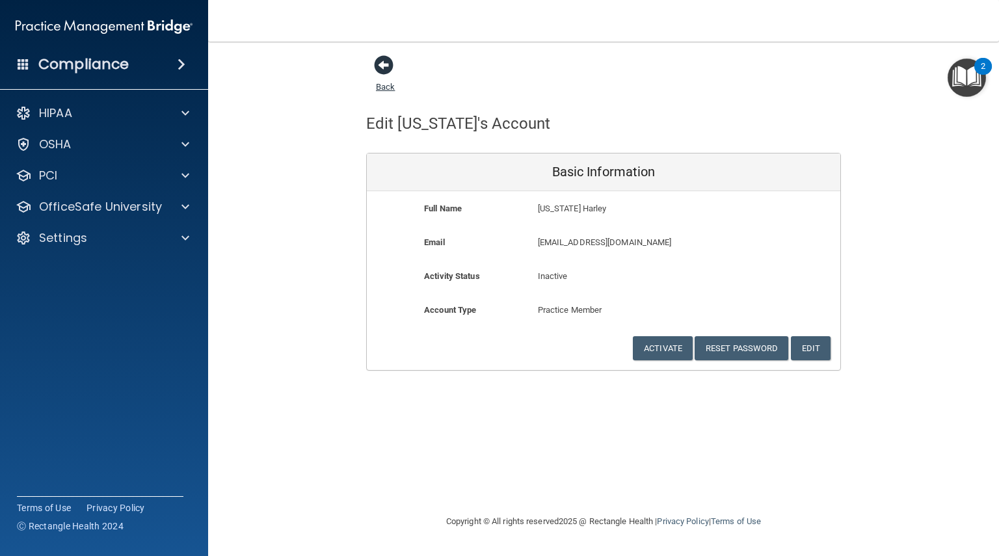
click at [383, 66] on span at bounding box center [384, 65] width 20 height 20
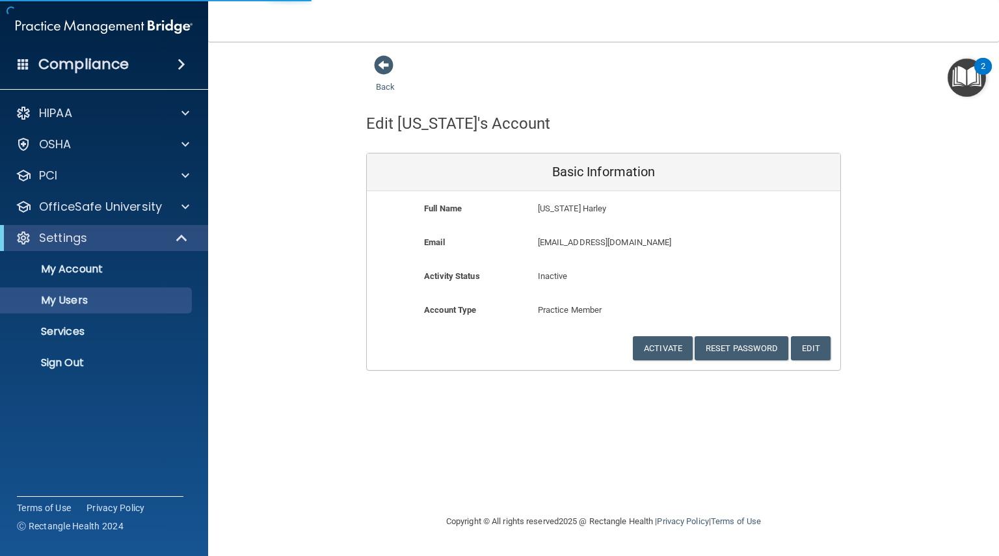
select select "20"
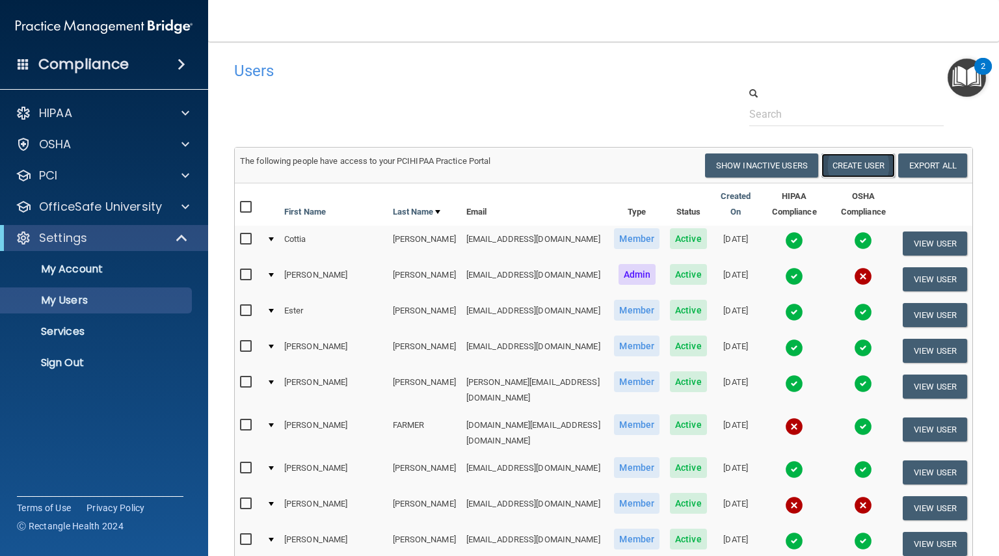
click at [840, 163] on button "Create User" at bounding box center [857, 165] width 73 height 24
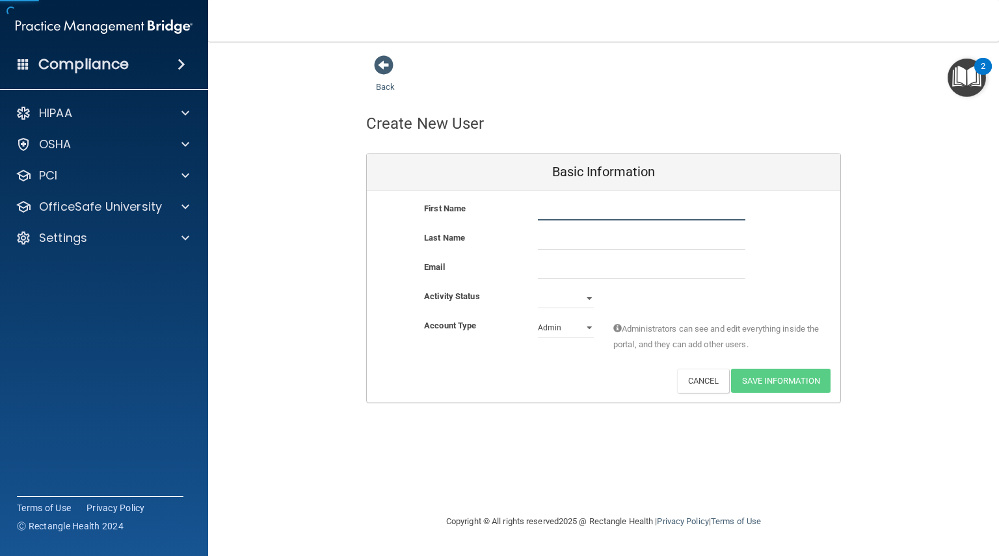
click at [542, 211] on input "text" at bounding box center [641, 211] width 207 height 20
drag, startPoint x: 561, startPoint y: 211, endPoint x: 480, endPoint y: 209, distance: 81.3
click at [480, 209] on div "First Name [PERSON_NAME]" at bounding box center [603, 211] width 473 height 20
type input "Carolina"
click at [551, 239] on input "text" at bounding box center [641, 240] width 207 height 20
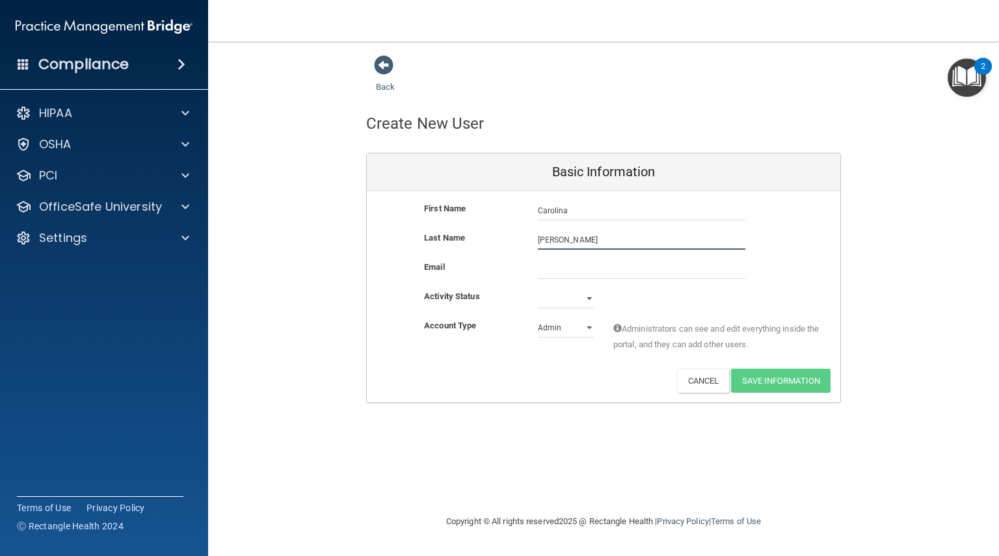
type input "[PERSON_NAME]"
click at [561, 263] on input "email" at bounding box center [641, 269] width 207 height 20
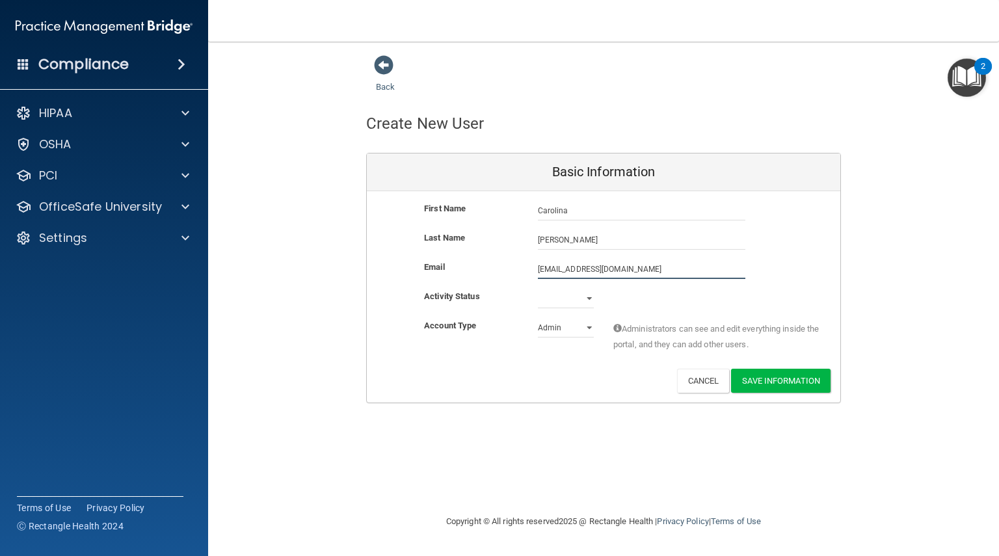
type input "[EMAIL_ADDRESS][DOMAIN_NAME]"
click at [585, 287] on div "Email [EMAIL_ADDRESS][DOMAIN_NAME] [EMAIL_ADDRESS][DOMAIN_NAME]" at bounding box center [603, 275] width 473 height 32
click at [588, 298] on select "Active Inactive" at bounding box center [566, 299] width 56 height 20
select select "active"
click at [538, 289] on select "Active Inactive" at bounding box center [566, 299] width 56 height 20
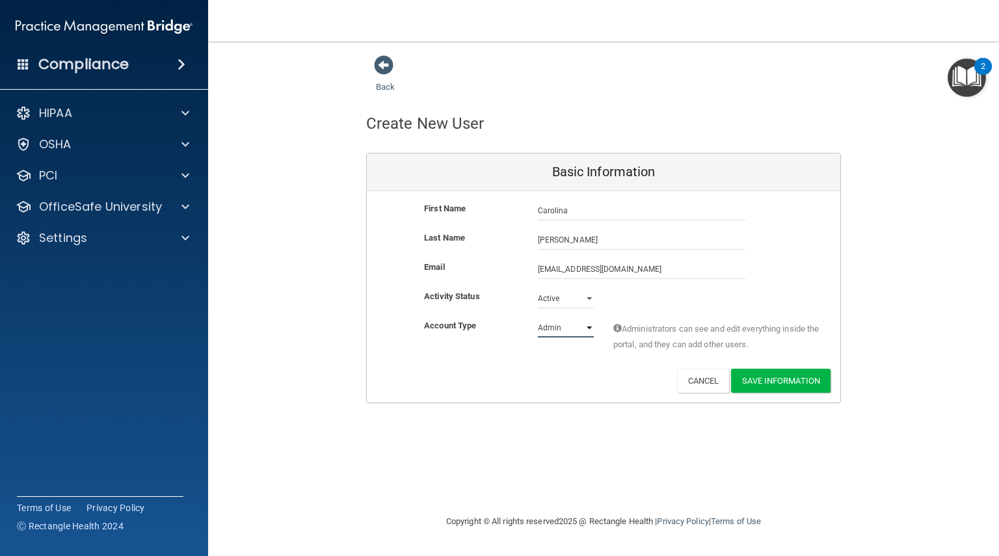
click at [590, 327] on select "Admin Member" at bounding box center [566, 328] width 56 height 20
select select "practice_member"
click at [538, 318] on select "Admin Member" at bounding box center [566, 328] width 56 height 20
click at [778, 377] on button "Save Information" at bounding box center [780, 381] width 99 height 24
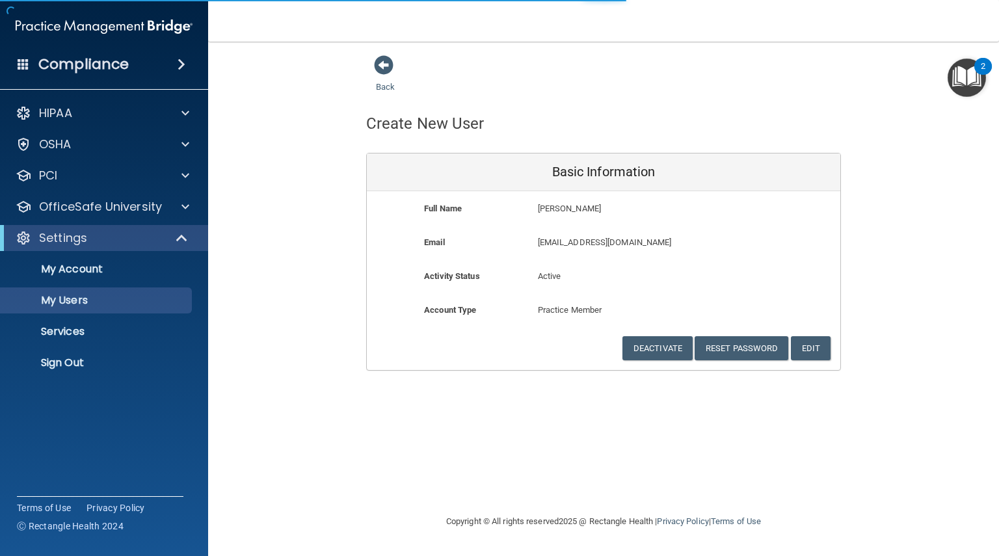
select select "20"
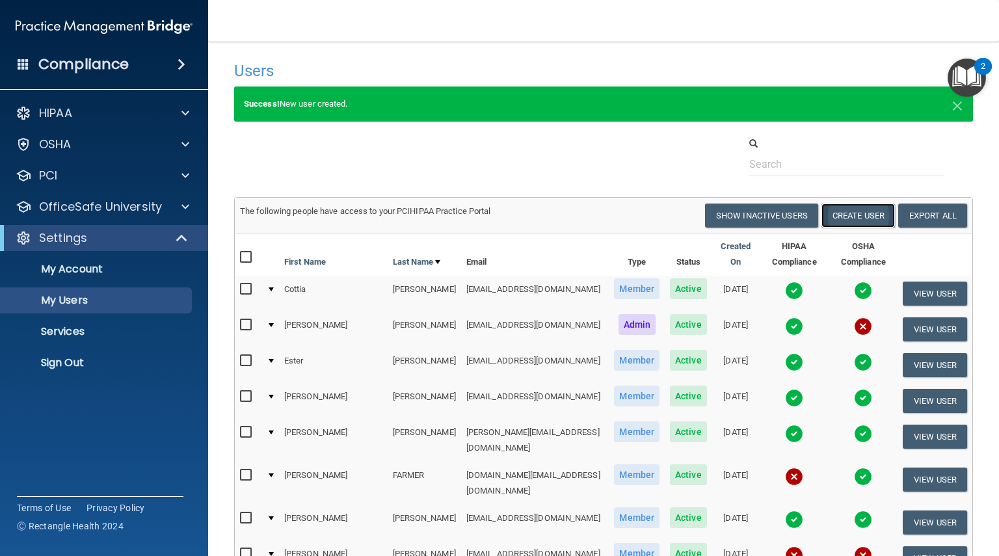
click at [837, 216] on button "Create User" at bounding box center [857, 216] width 73 height 24
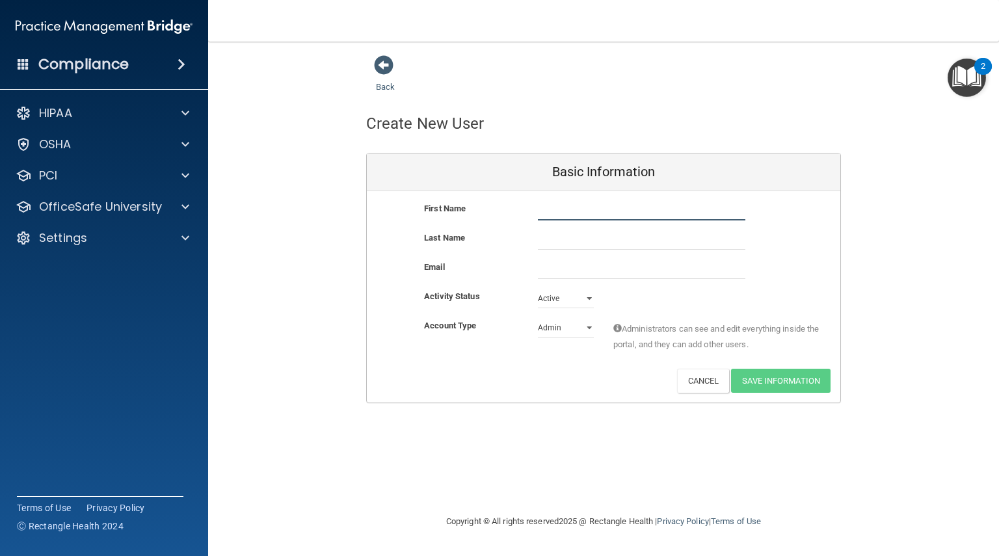
click at [559, 214] on input "text" at bounding box center [641, 211] width 207 height 20
type input "[PERSON_NAME]"
click at [553, 270] on input "email" at bounding box center [641, 269] width 207 height 20
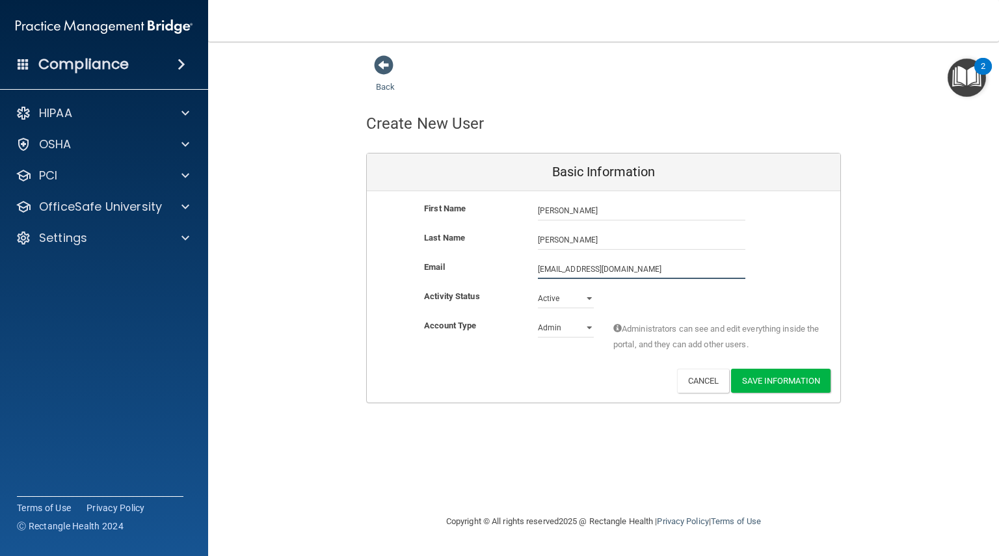
type input "[EMAIL_ADDRESS][DOMAIN_NAME]"
click at [581, 331] on select "Admin Member" at bounding box center [566, 331] width 56 height 20
select select "practice_member"
click at [538, 318] on select "Admin Member" at bounding box center [566, 328] width 56 height 20
click at [784, 380] on button "Save Information" at bounding box center [780, 381] width 99 height 24
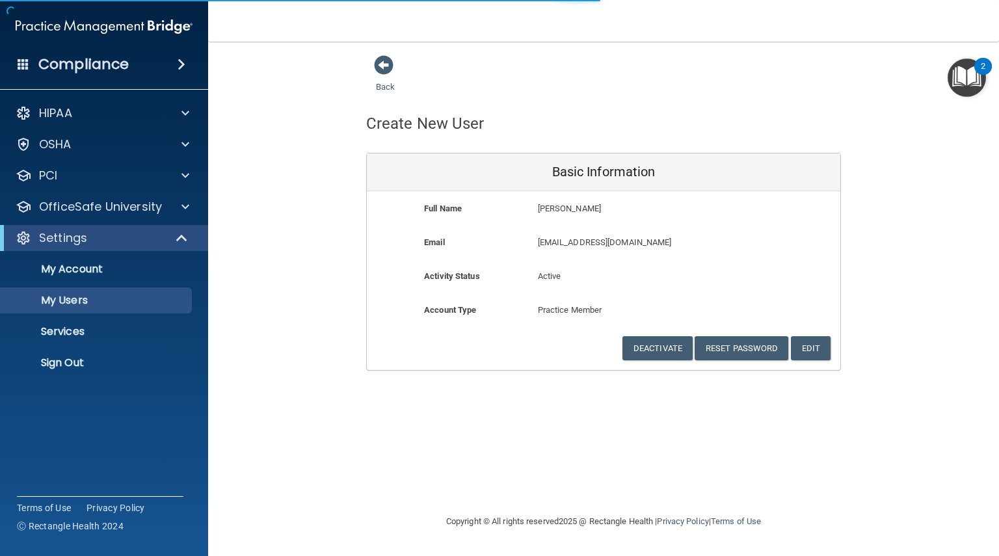
select select "20"
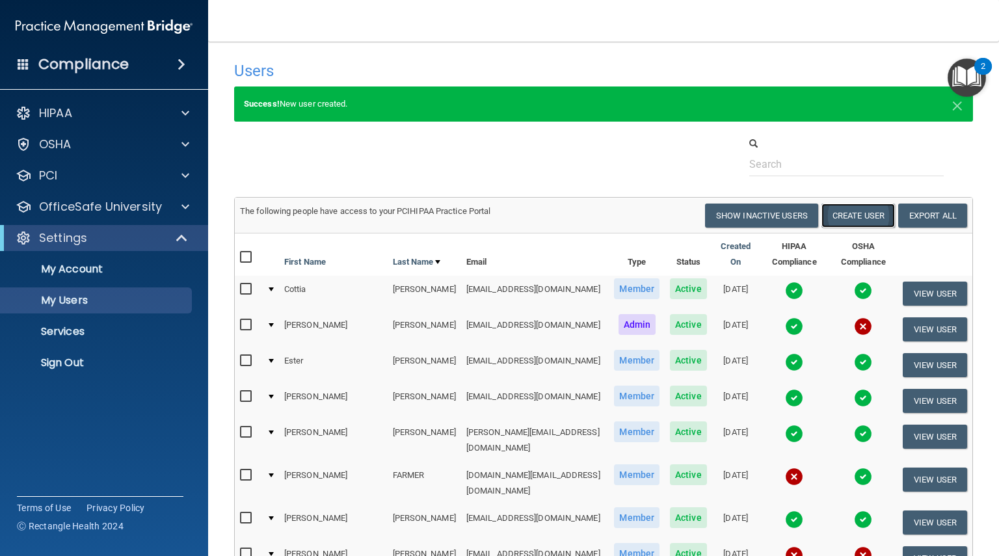
click at [834, 205] on button "Create User" at bounding box center [857, 216] width 73 height 24
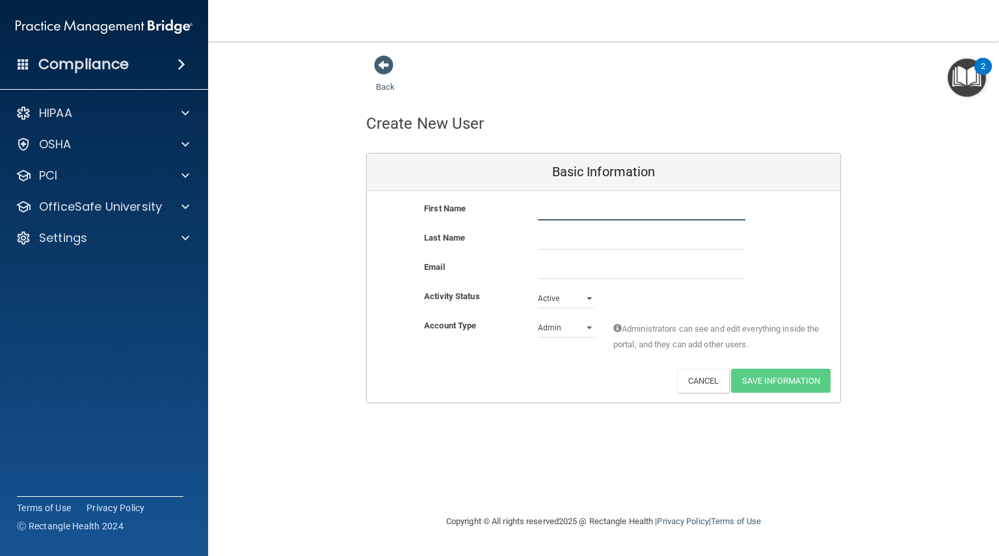
click at [544, 205] on input "text" at bounding box center [641, 211] width 207 height 20
type input "[PERSON_NAME]"
click at [560, 242] on input "text" at bounding box center [641, 240] width 207 height 20
type input "[PERSON_NAME]"
click at [560, 265] on input "email" at bounding box center [641, 269] width 207 height 20
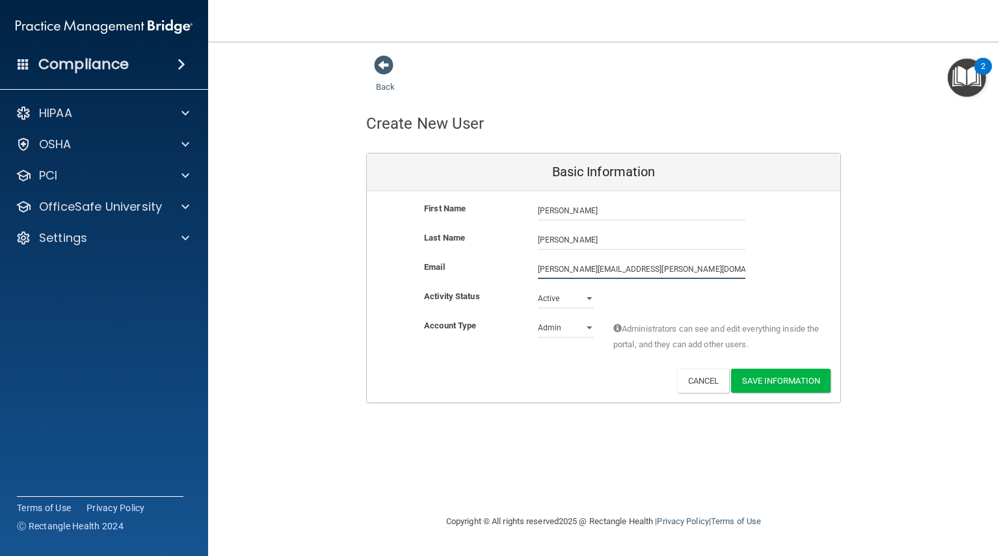
type input "[PERSON_NAME][EMAIL_ADDRESS][PERSON_NAME][DOMAIN_NAME]"
click at [589, 330] on select "Admin Member" at bounding box center [566, 328] width 56 height 20
select select "practice_member"
click at [538, 318] on select "Admin Member" at bounding box center [566, 328] width 56 height 20
click at [795, 382] on button "Save Information" at bounding box center [780, 381] width 99 height 24
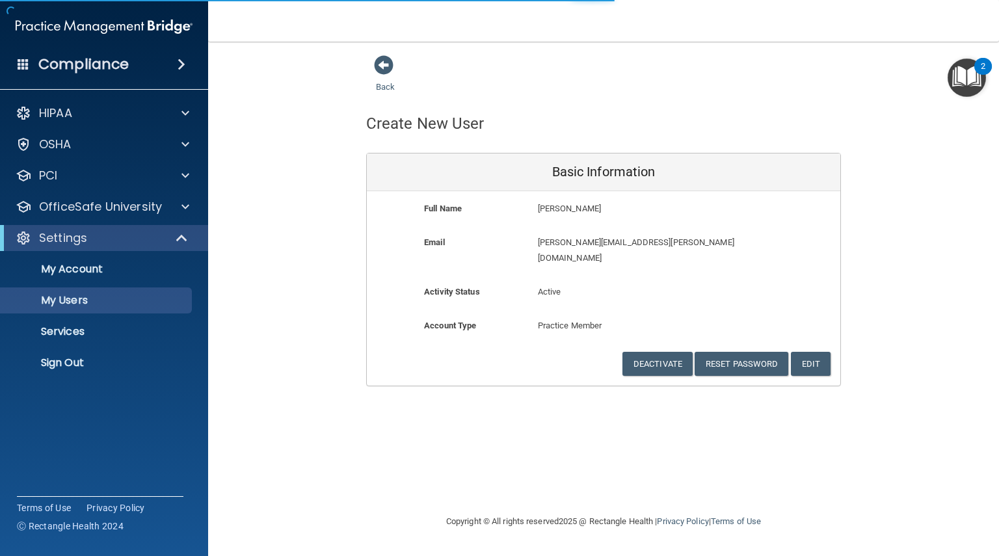
select select "20"
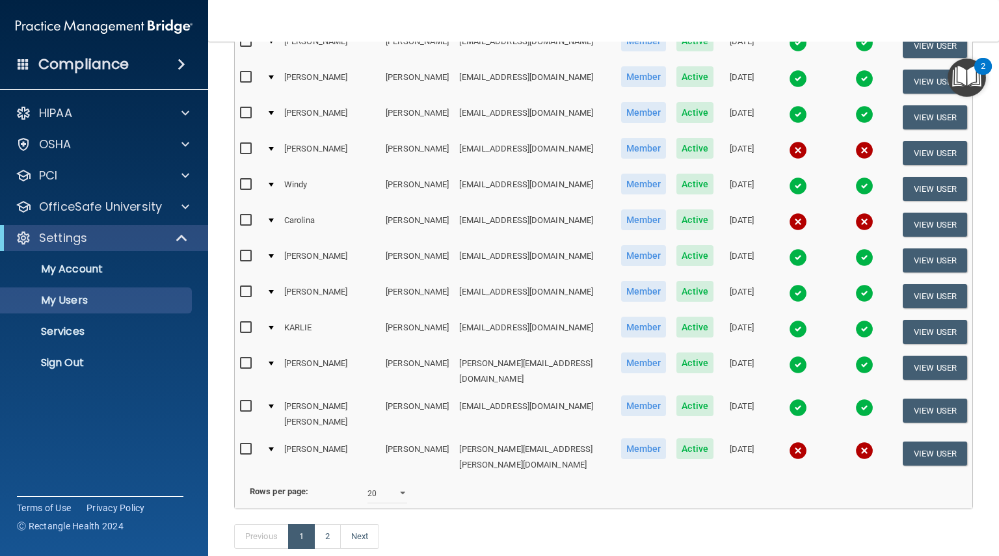
scroll to position [586, 0]
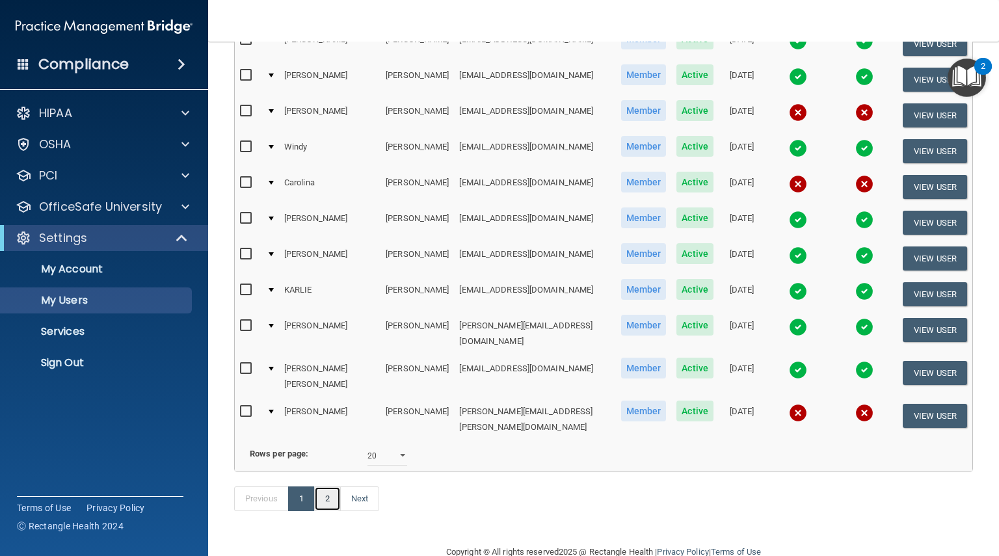
click at [330, 486] on link "2" at bounding box center [327, 498] width 27 height 25
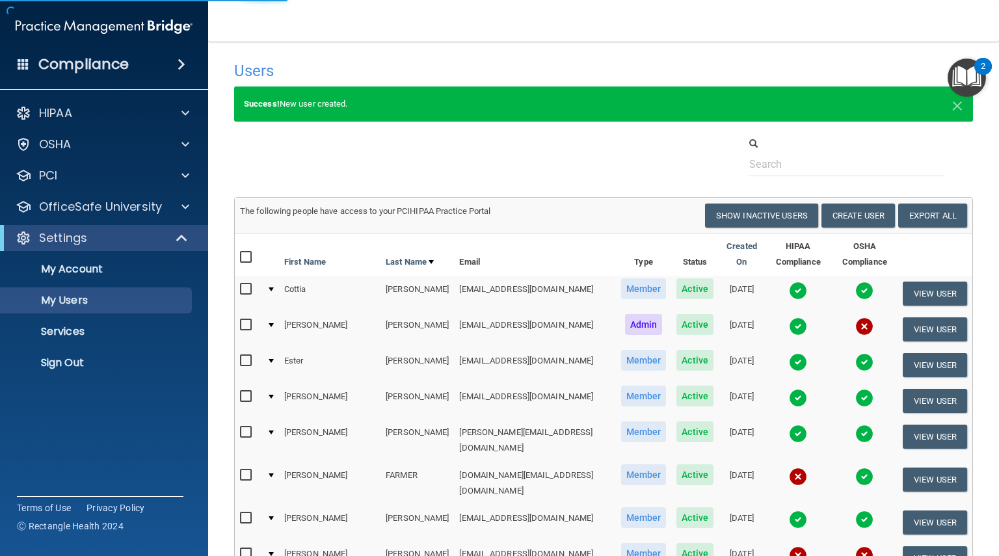
select select "20"
